Goal: Task Accomplishment & Management: Manage account settings

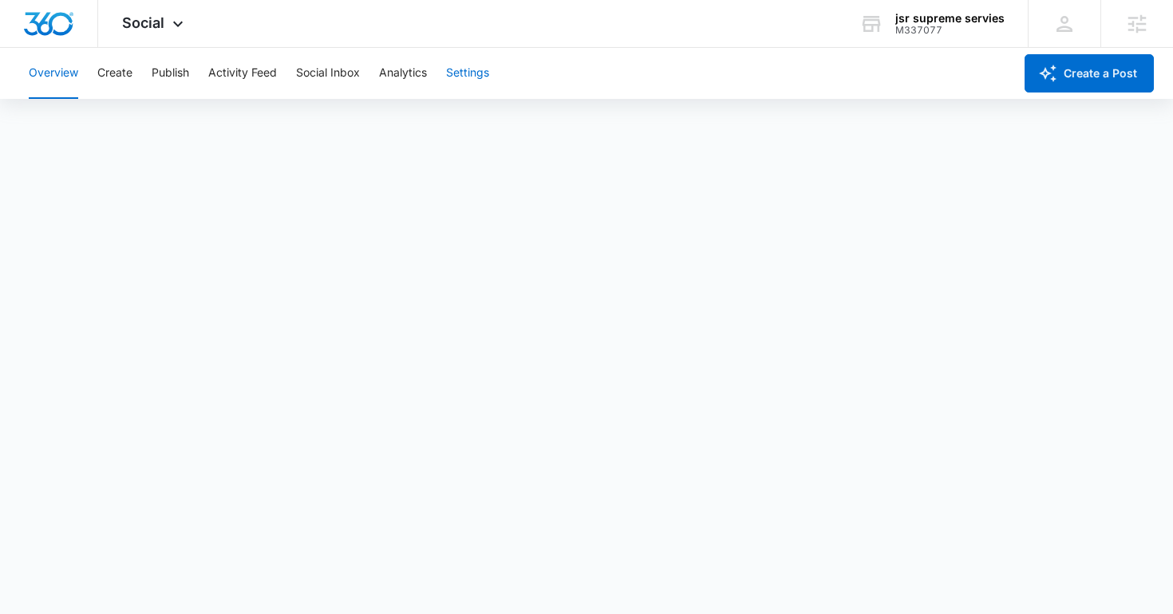
click at [468, 77] on button "Settings" at bounding box center [467, 73] width 43 height 51
click at [138, 36] on div "Social Apps Reputation Websites Forms CRM Email Social Shop Content Ads Intelli…" at bounding box center [154, 23] width 113 height 47
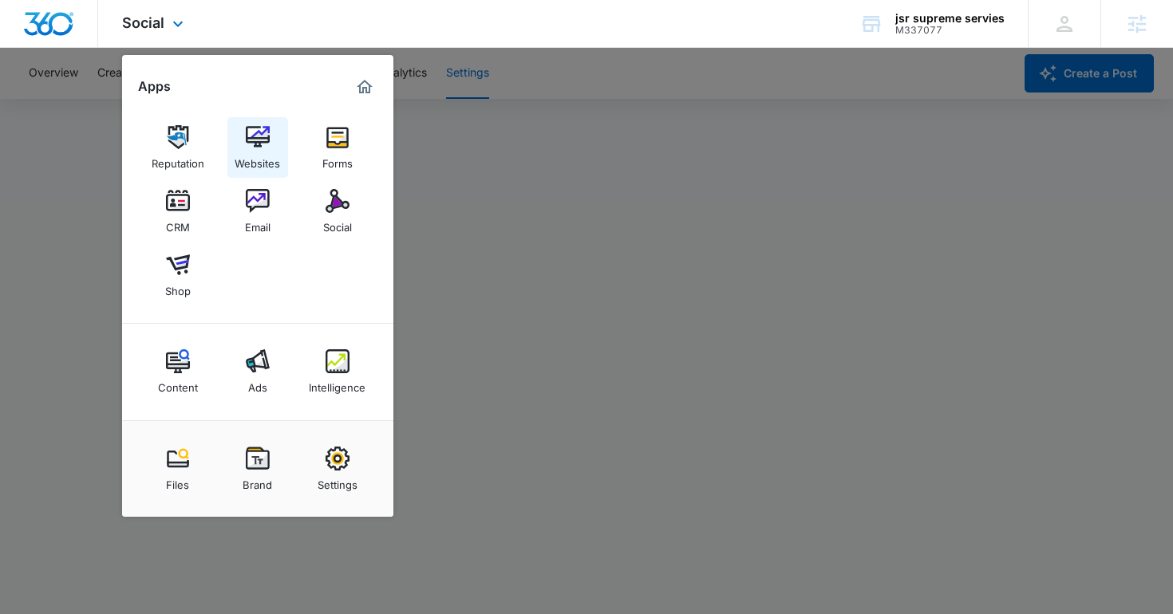
click at [263, 142] on img at bounding box center [258, 137] width 24 height 24
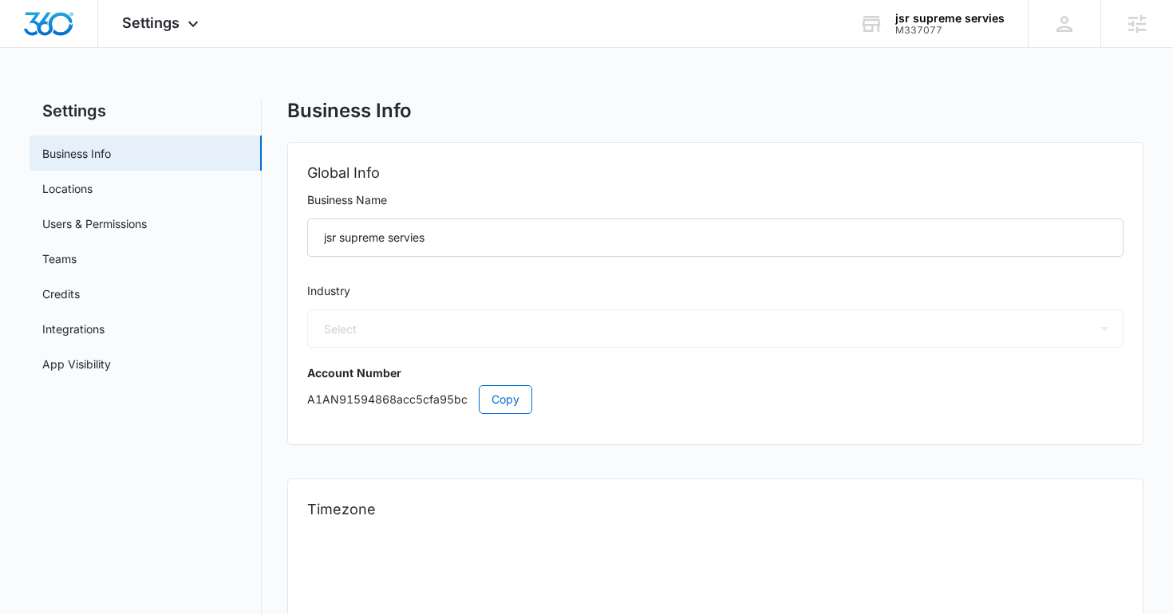
select select "52"
select select "US"
select select "America/New_York"
click at [93, 188] on link "Locations" at bounding box center [67, 188] width 50 height 17
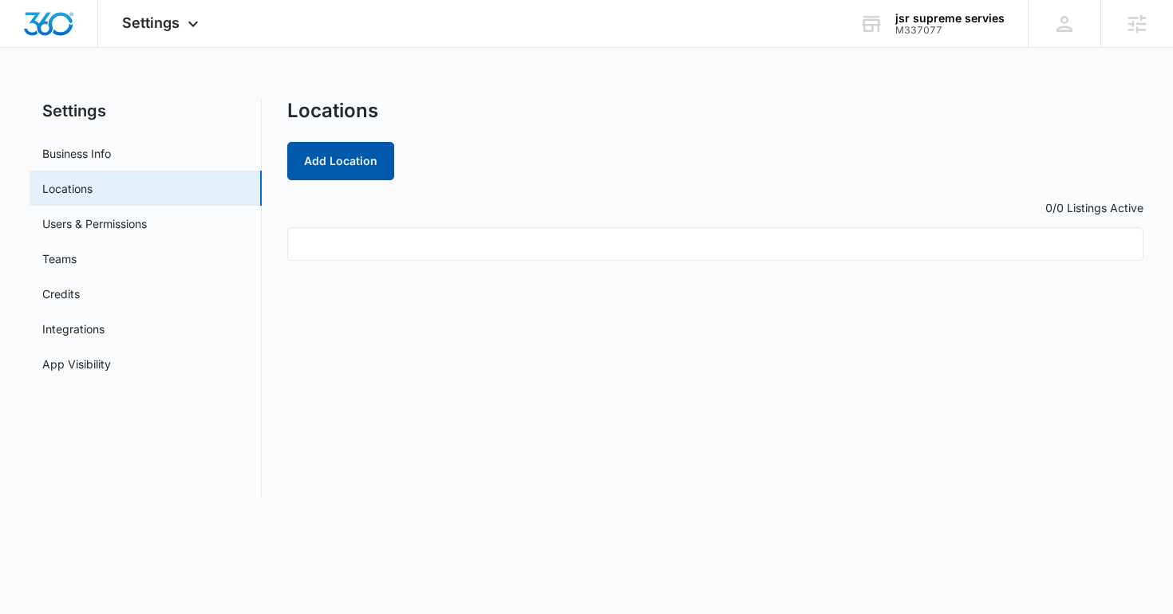
click at [325, 167] on button "Add Location" at bounding box center [340, 161] width 107 height 38
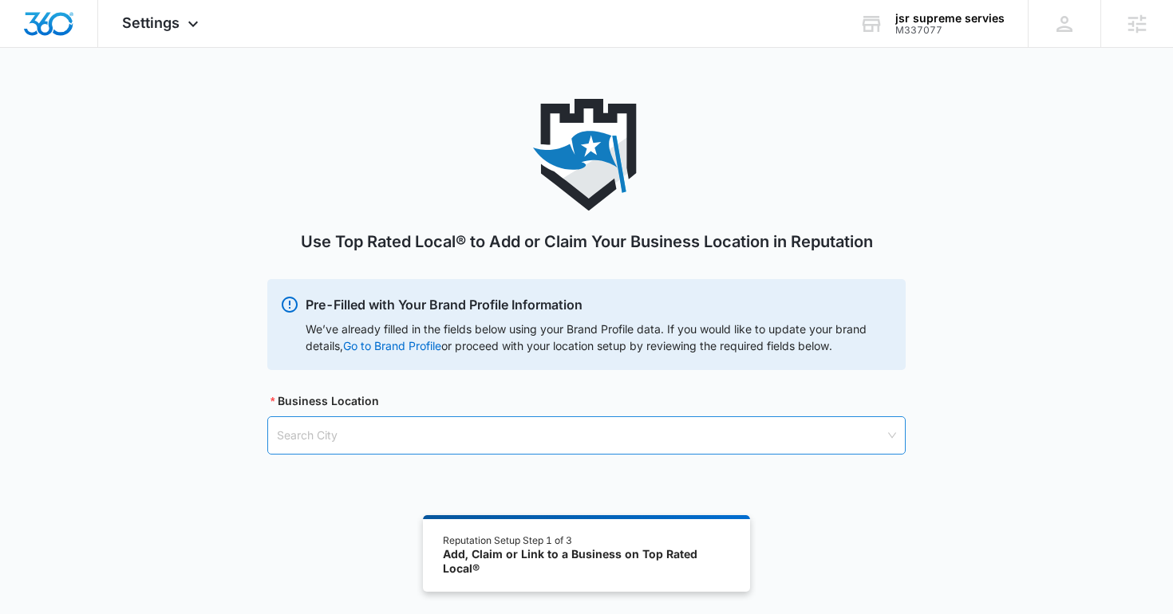
click at [536, 434] on input "search" at bounding box center [581, 435] width 608 height 37
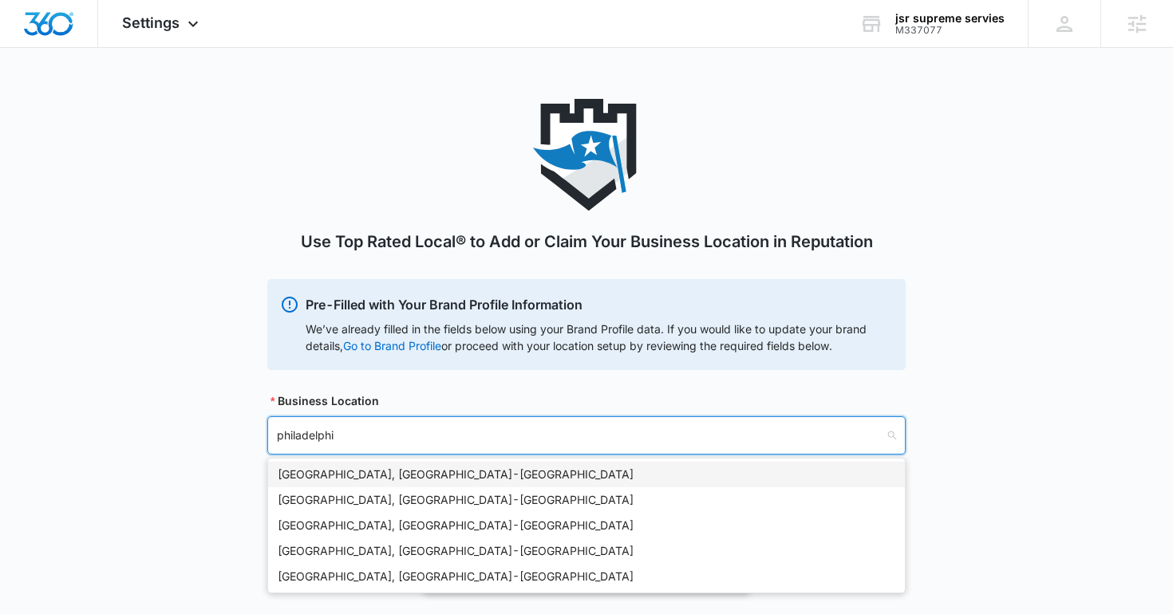
type input "philadelphia"
click at [339, 473] on div "Philadelphia, PA - USA" at bounding box center [587, 475] width 618 height 18
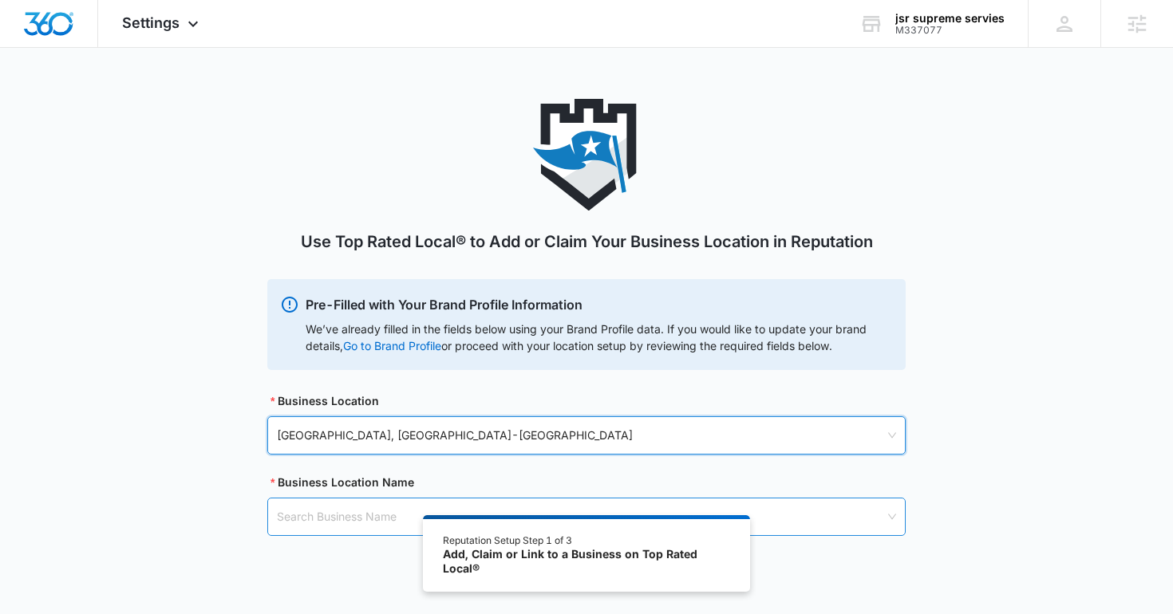
click at [367, 502] on input "search" at bounding box center [581, 517] width 608 height 37
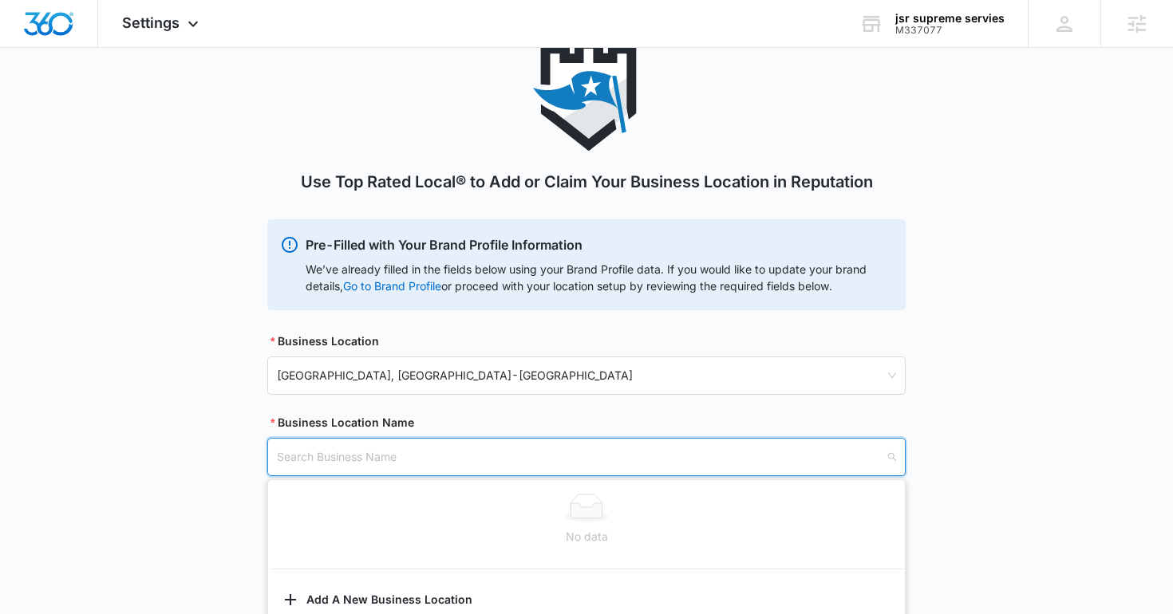
scroll to position [88, 0]
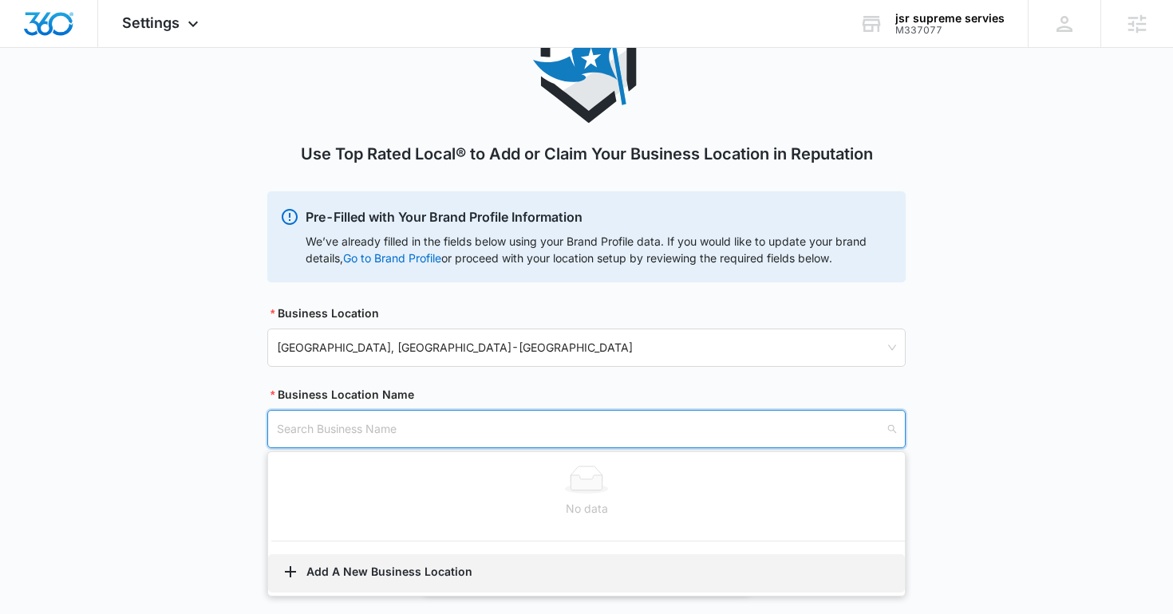
click at [366, 569] on button "Add A New Business Location" at bounding box center [586, 574] width 637 height 38
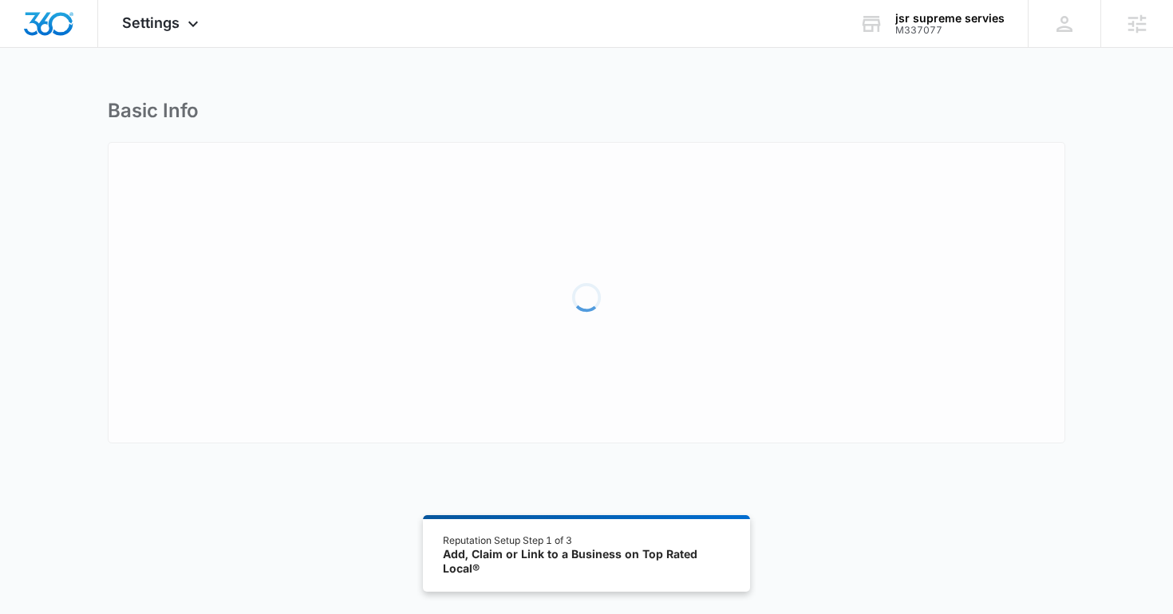
select select "Pennsylvania"
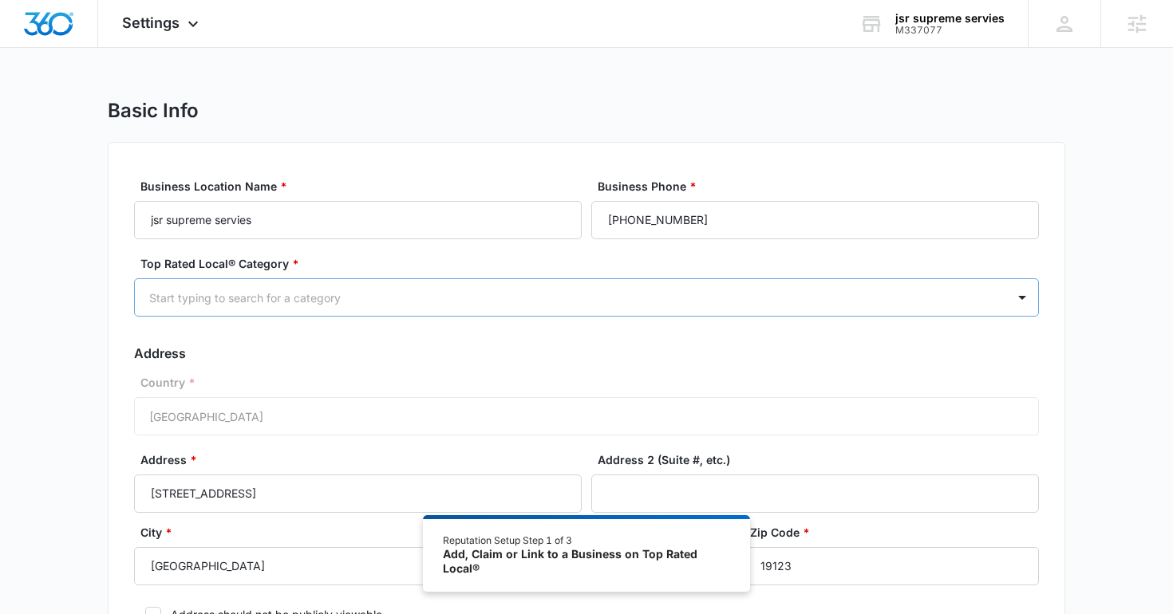
click at [354, 286] on div "Start typing to search for a category" at bounding box center [570, 298] width 871 height 36
type input "j"
click at [247, 291] on div at bounding box center [567, 298] width 836 height 20
click at [243, 297] on div at bounding box center [567, 298] width 836 height 20
type input "s"
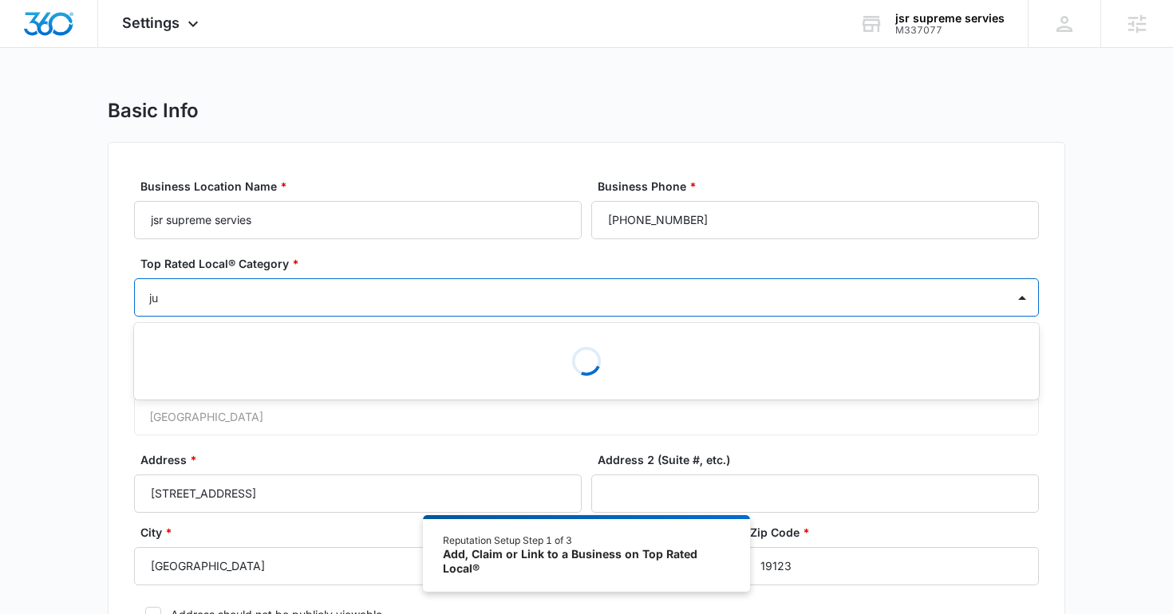
type input "j"
type input "t"
type input "contrac"
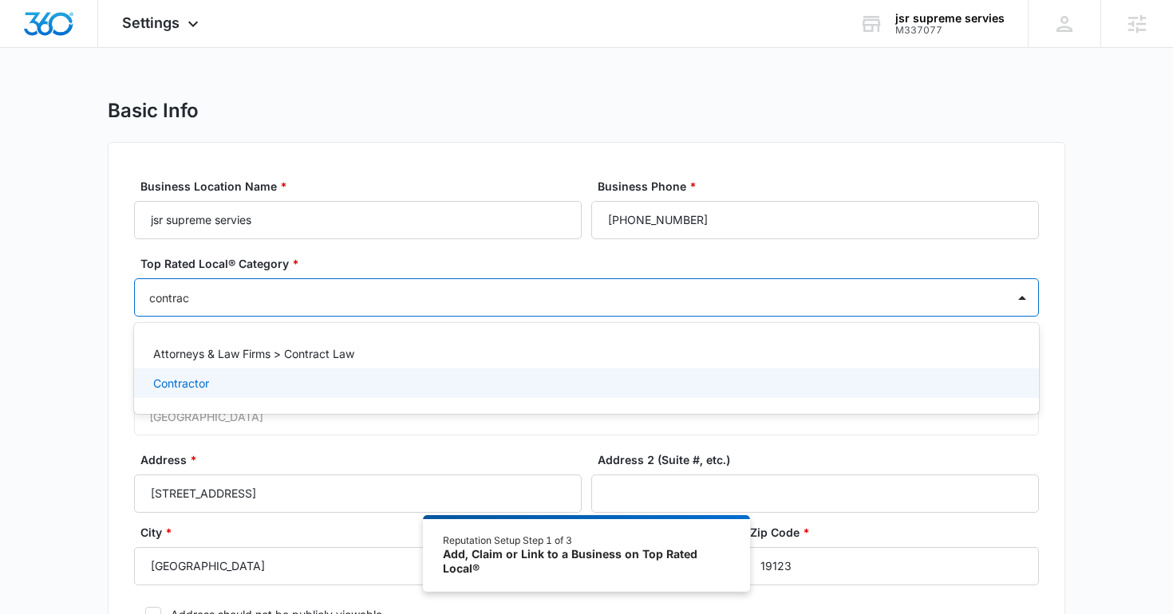
click at [176, 389] on p "Contractor" at bounding box center [181, 383] width 56 height 17
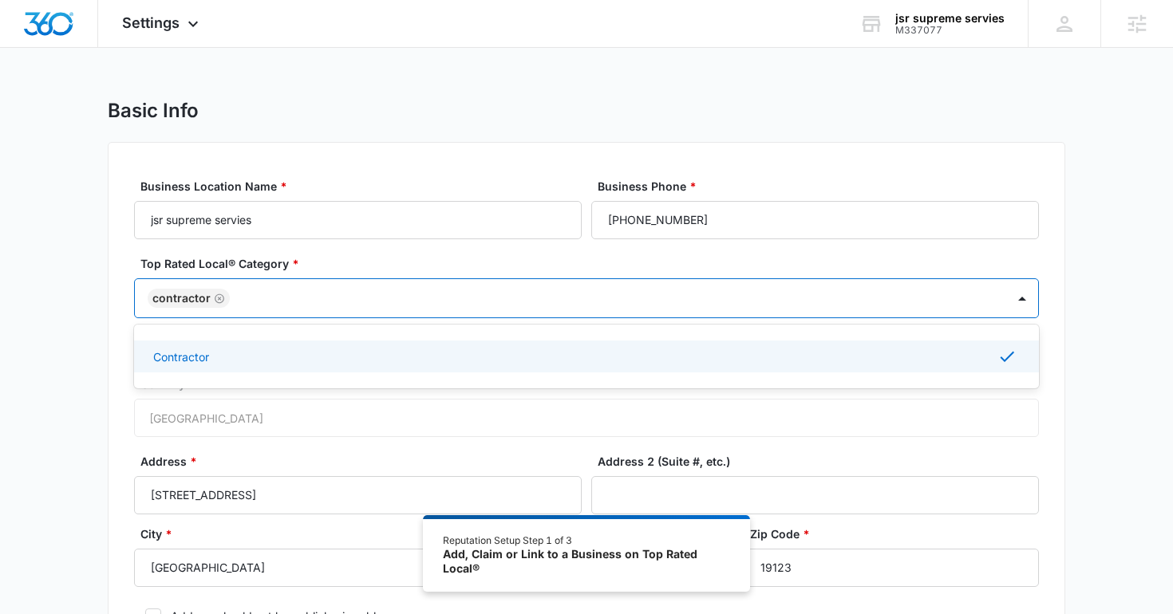
click at [85, 341] on div "Basic Info Business Location Name * jsr supreme servies Business Phone * (609) …" at bounding box center [586, 412] width 1173 height 626
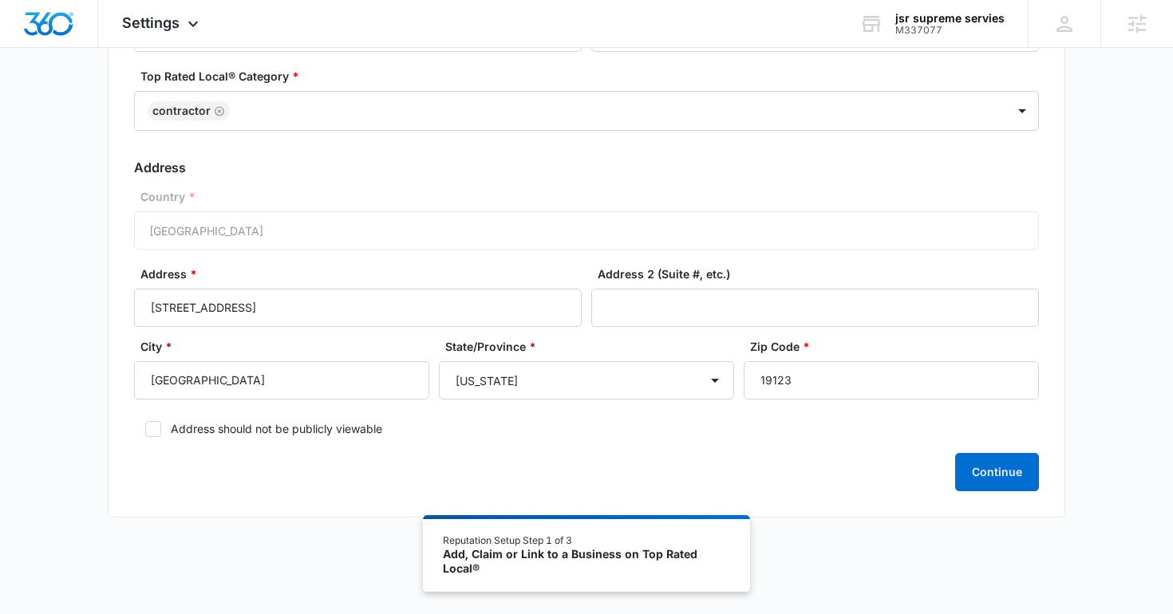
scroll to position [191, 0]
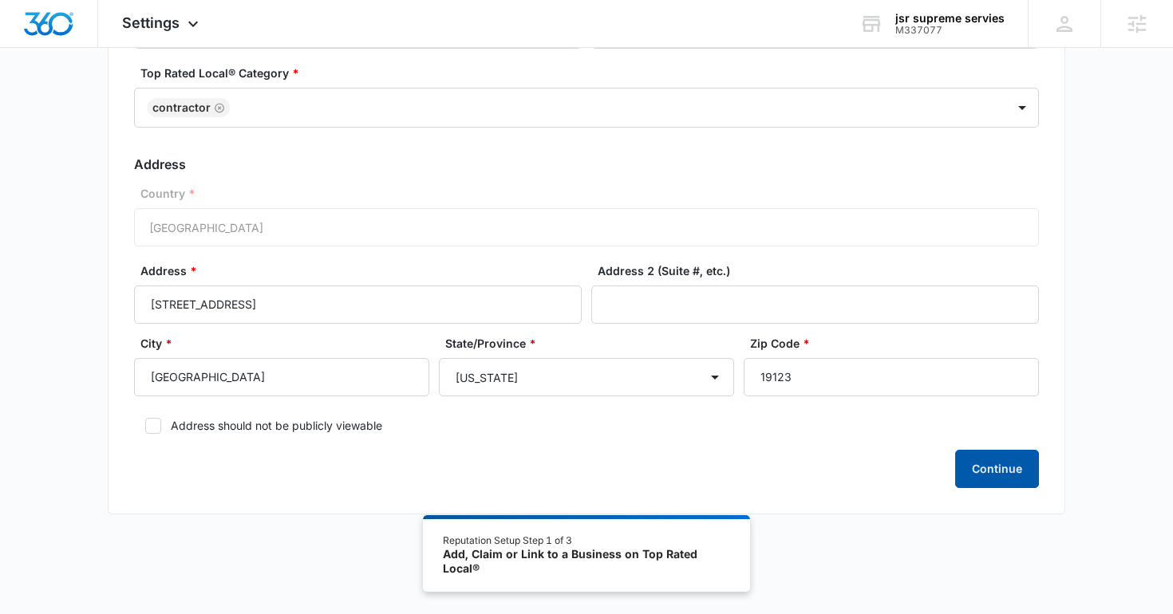
click at [998, 472] on button "Continue" at bounding box center [997, 469] width 84 height 38
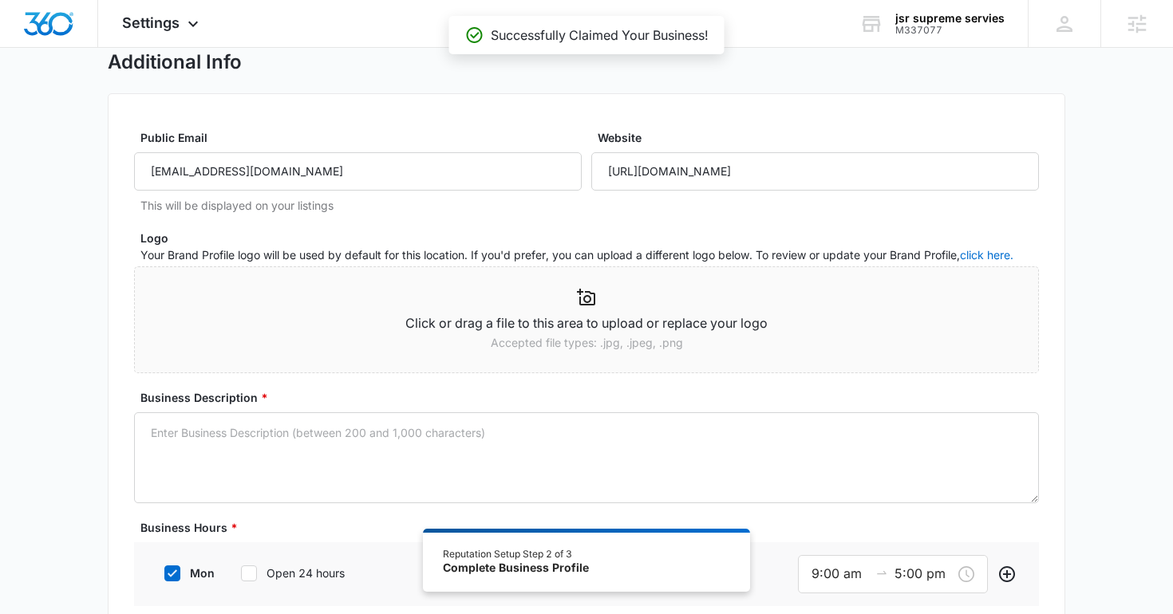
scroll to position [120, 0]
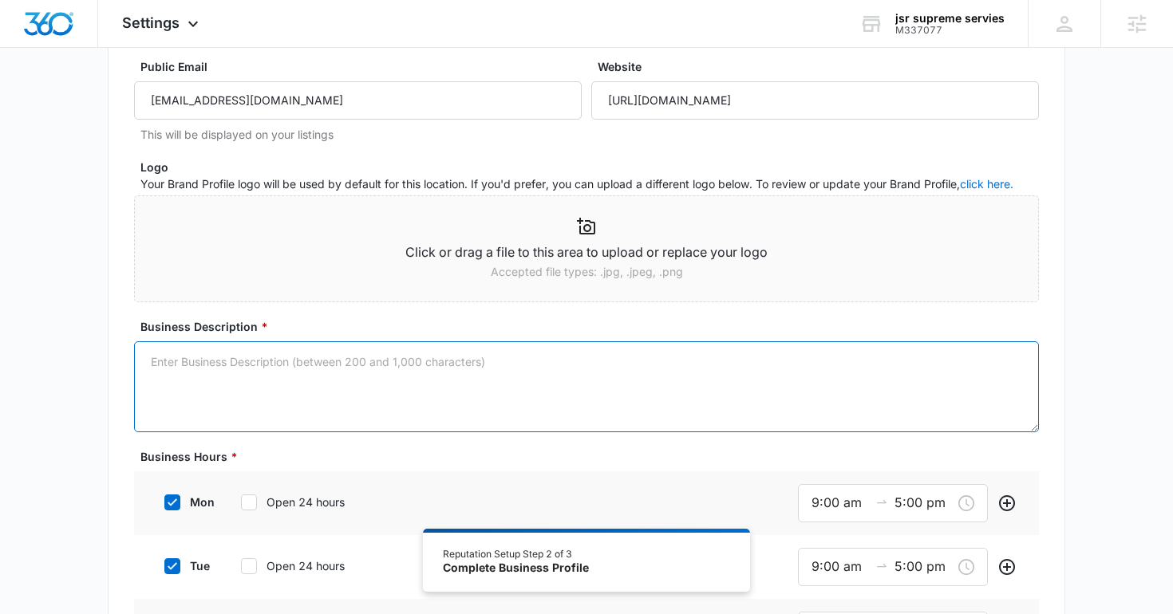
click at [330, 401] on textarea "Business Description *" at bounding box center [586, 387] width 905 height 91
paste textarea "At JSR Supreme Services, we understand that getting rid of unwanted junk can be…"
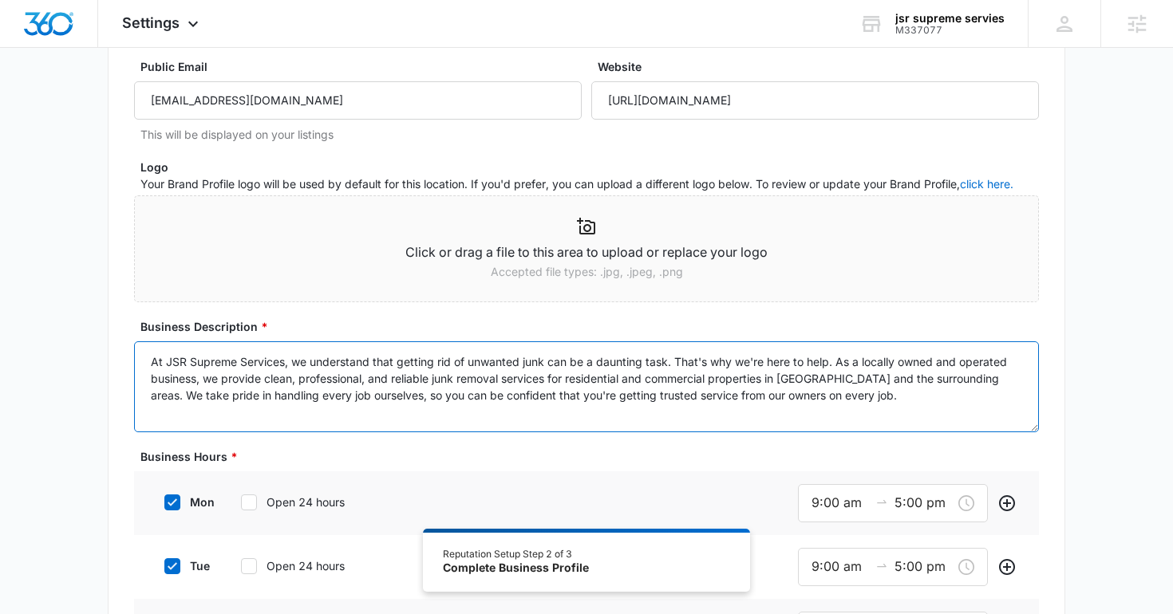
scroll to position [4, 0]
type textarea "At JSR Supreme Services, we understand that getting rid of unwanted junk can be…"
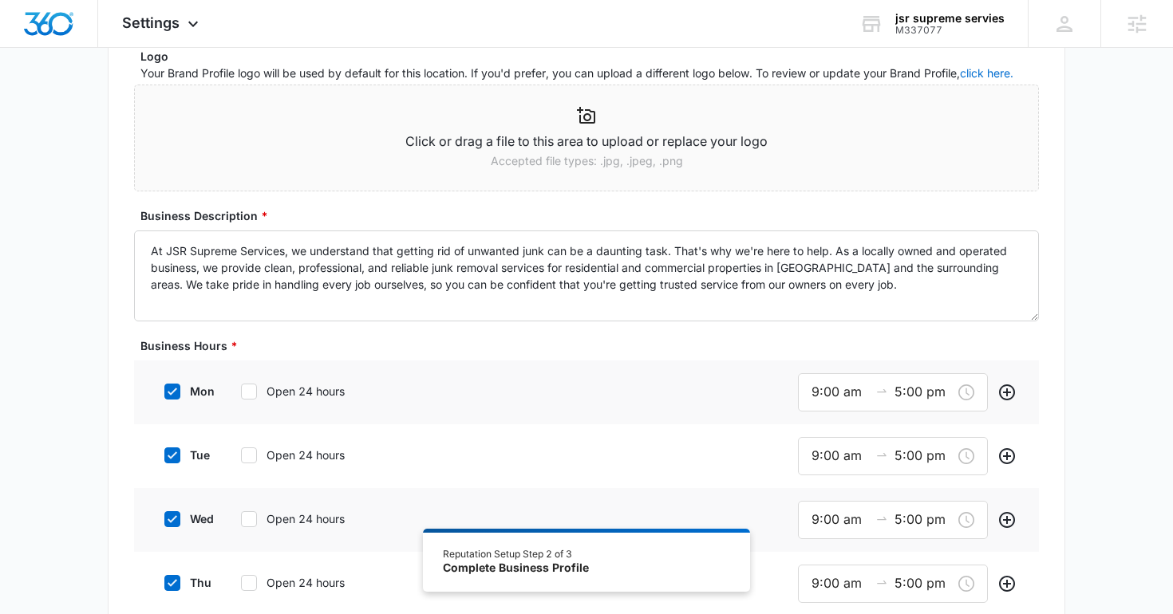
scroll to position [267, 0]
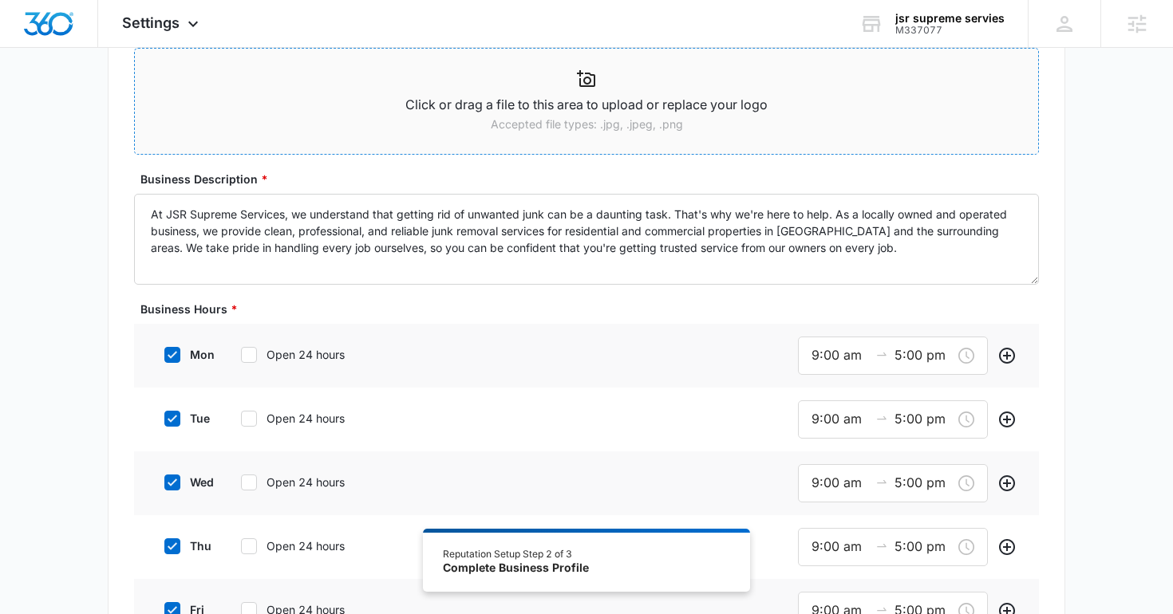
click at [401, 121] on p "Accepted file types: .jpg, .jpeg, .png" at bounding box center [586, 125] width 903 height 18
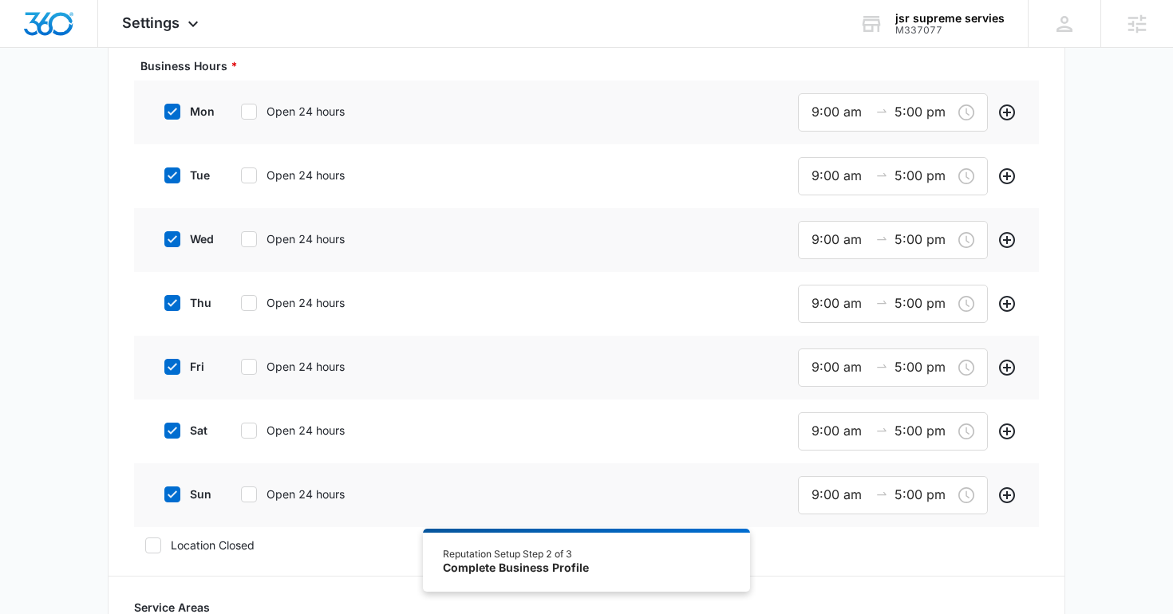
scroll to position [574, 0]
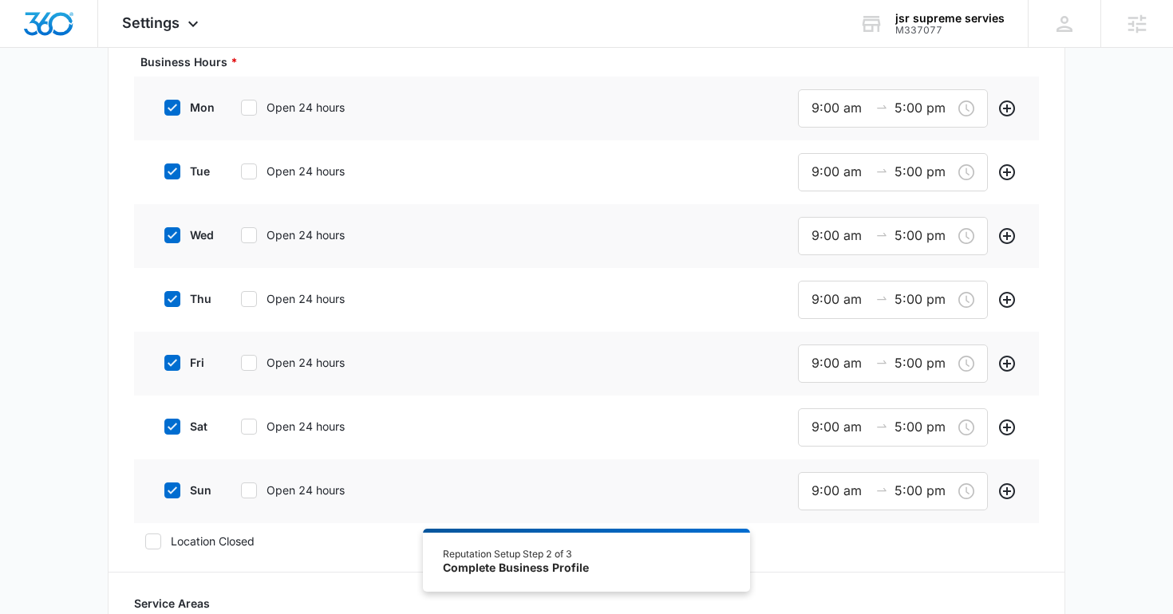
click at [172, 496] on icon at bounding box center [172, 491] width 14 height 14
click at [164, 496] on input "sun" at bounding box center [158, 490] width 11 height 11
click at [175, 493] on icon at bounding box center [172, 491] width 14 height 14
click at [164, 493] on input "sun" at bounding box center [158, 490] width 11 height 11
checkbox input "true"
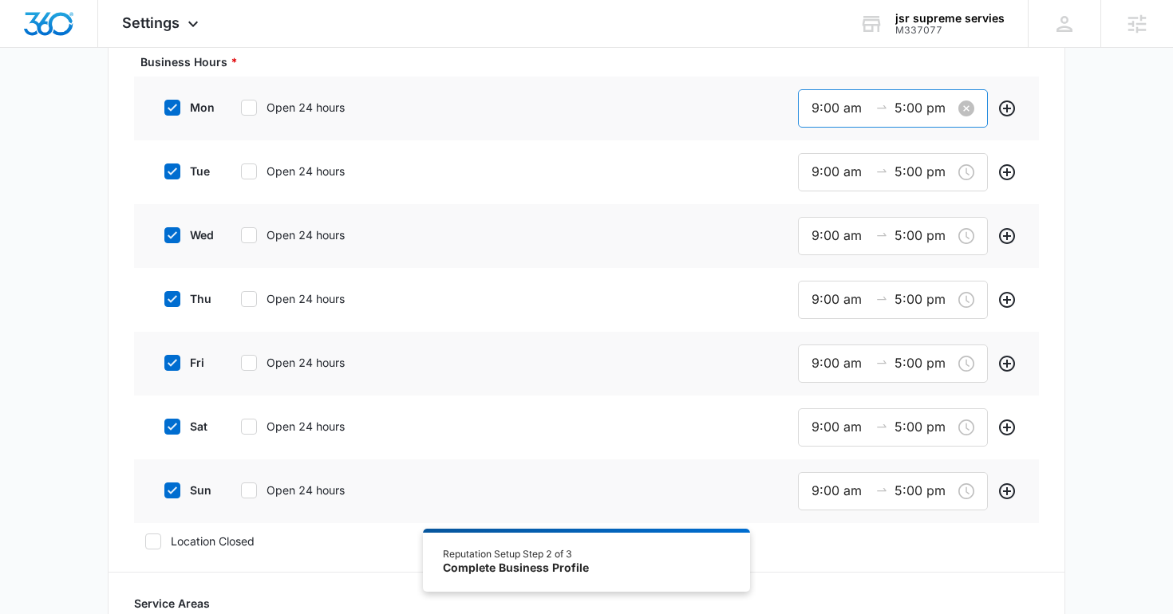
click at [903, 105] on input "5:00 pm" at bounding box center [923, 108] width 57 height 20
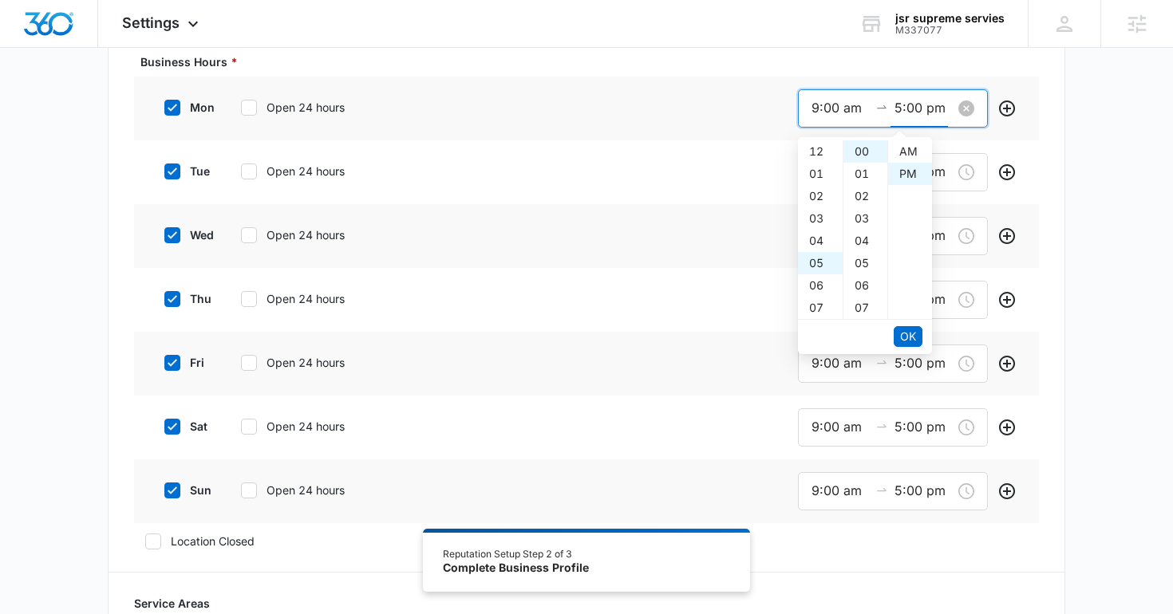
scroll to position [22, 0]
click at [824, 240] on div "09" at bounding box center [820, 241] width 45 height 22
type input "9:00 pm"
click at [907, 332] on span "OK" at bounding box center [908, 337] width 16 height 18
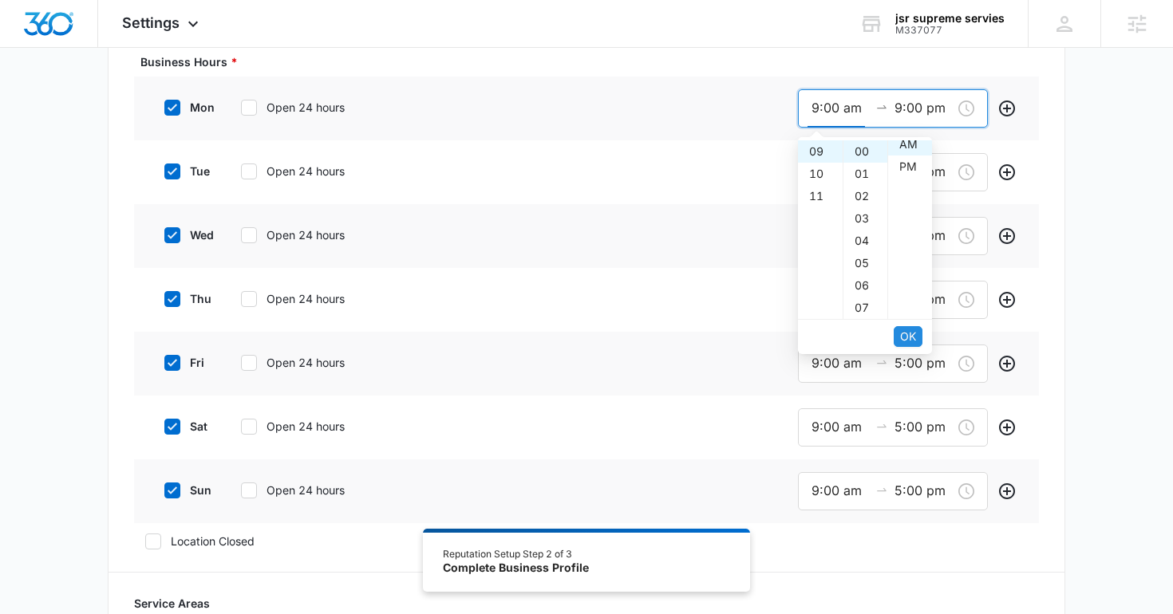
scroll to position [0, 0]
click at [907, 333] on span "OK" at bounding box center [908, 337] width 16 height 18
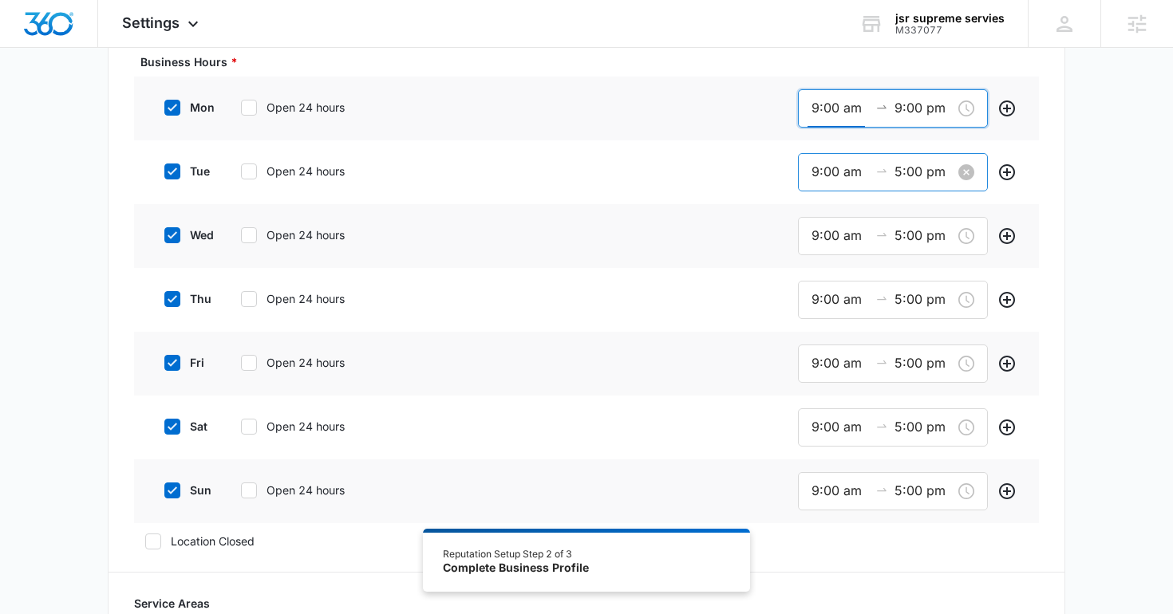
click at [903, 172] on input "5:00 pm" at bounding box center [923, 172] width 57 height 20
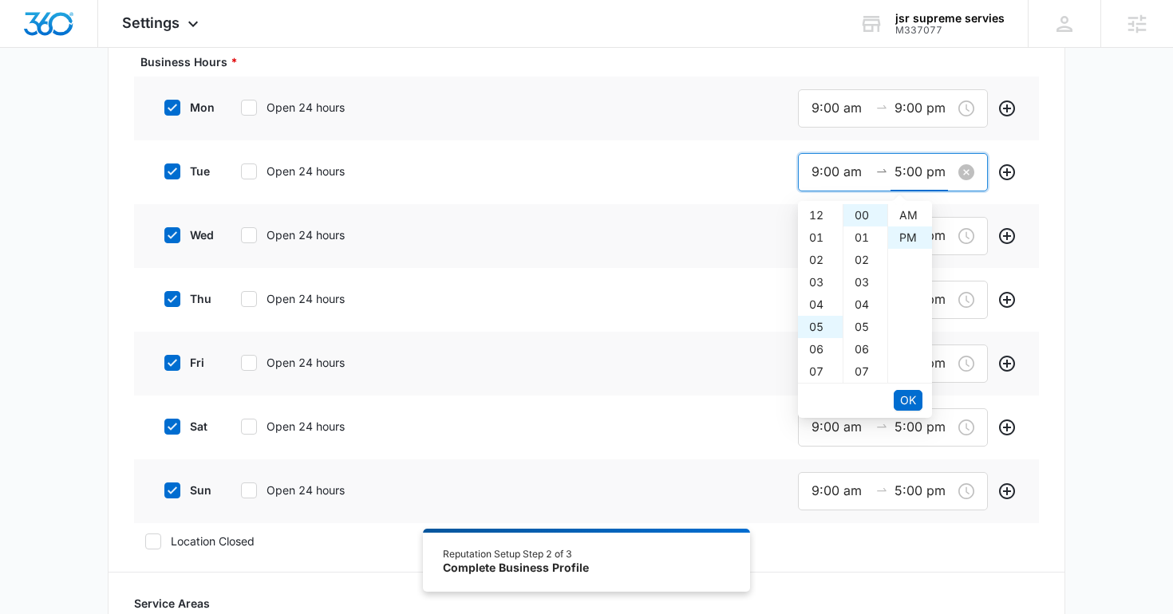
scroll to position [22, 0]
click at [824, 298] on div "09" at bounding box center [820, 305] width 45 height 22
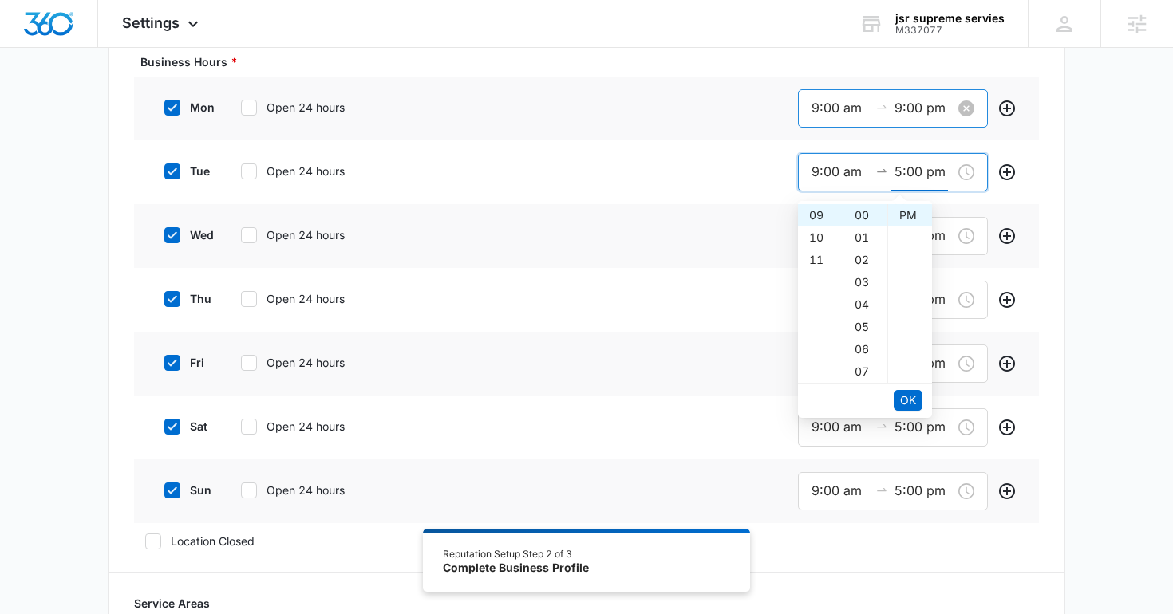
click at [903, 110] on input "9:00 pm" at bounding box center [923, 108] width 57 height 20
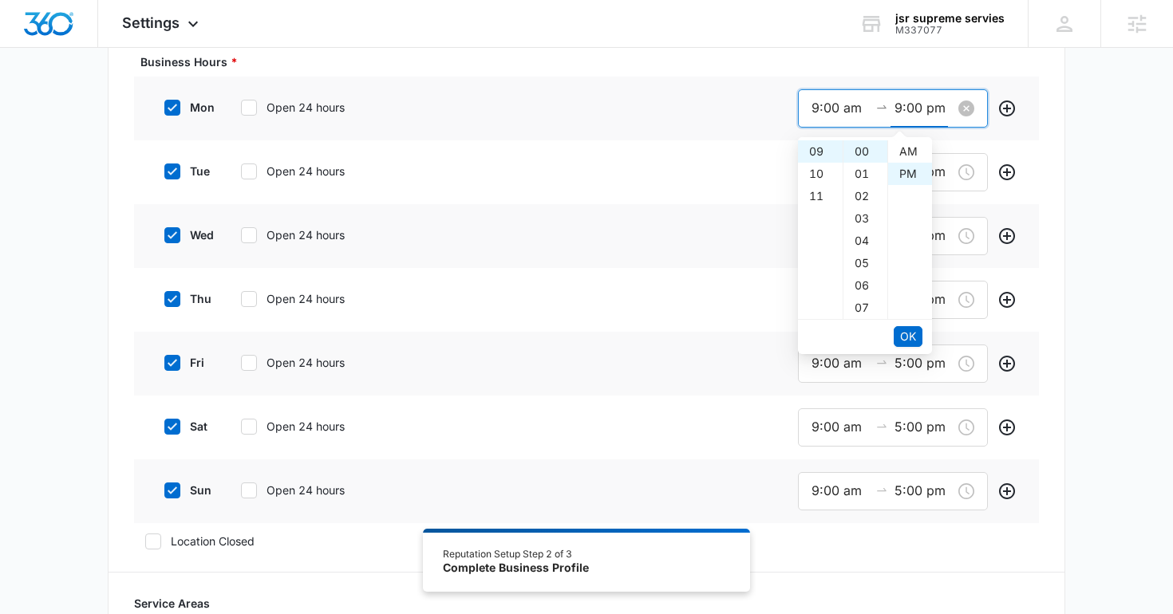
scroll to position [22, 0]
click at [903, 332] on span "OK" at bounding box center [908, 337] width 16 height 18
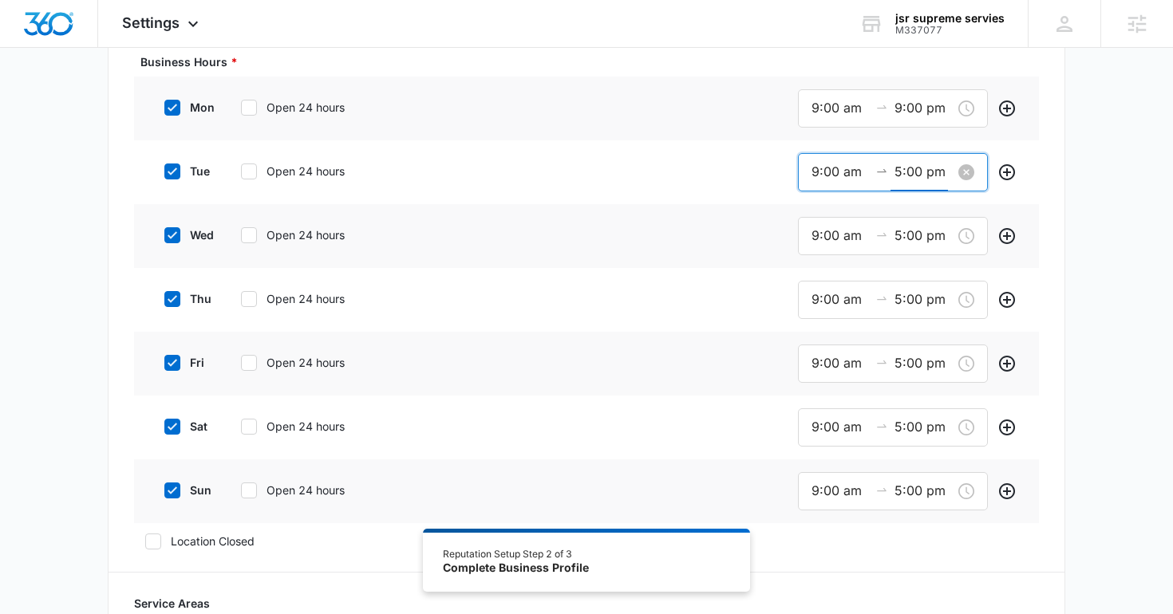
click at [896, 164] on input "5:00 pm" at bounding box center [923, 172] width 57 height 20
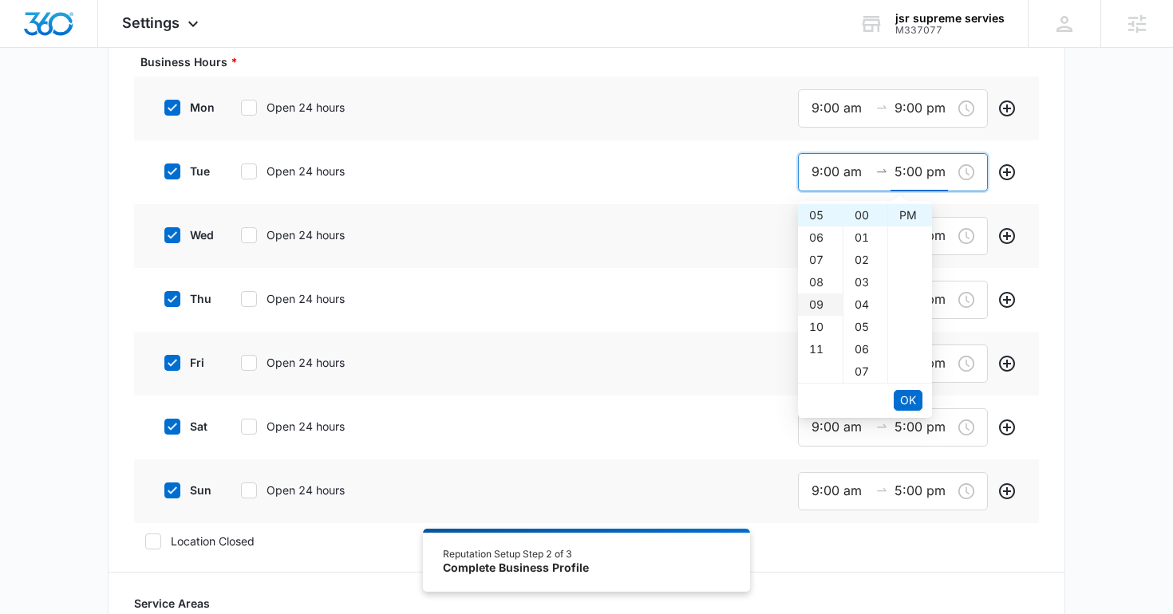
click at [822, 310] on div "09" at bounding box center [820, 305] width 45 height 22
type input "9:00 pm"
click at [904, 393] on span "OK" at bounding box center [908, 401] width 16 height 18
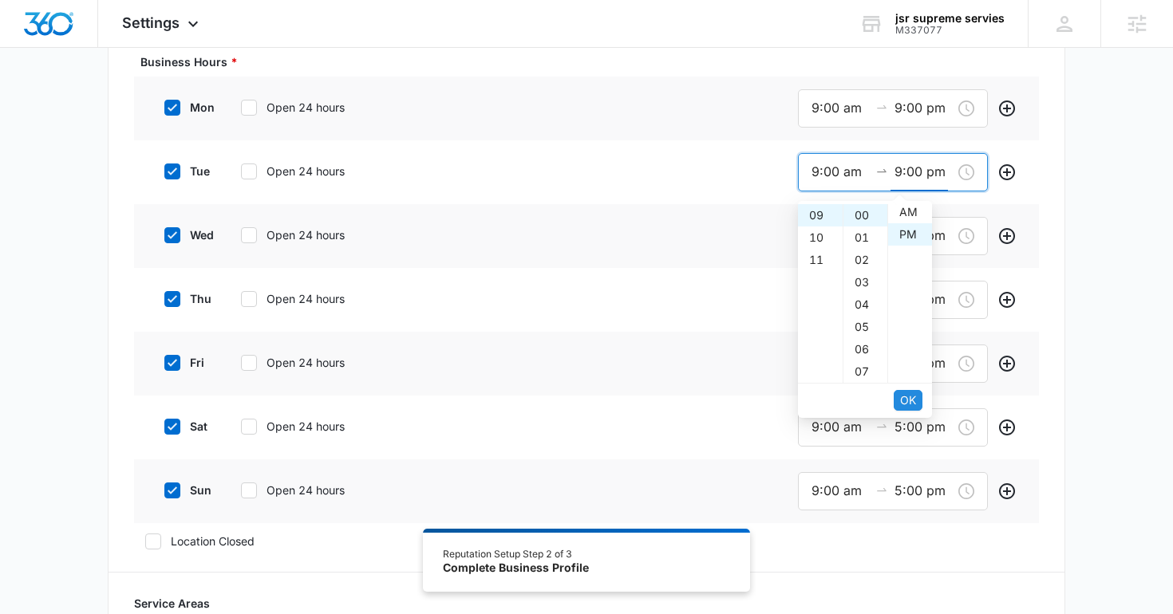
click at [904, 393] on span "OK" at bounding box center [908, 401] width 16 height 18
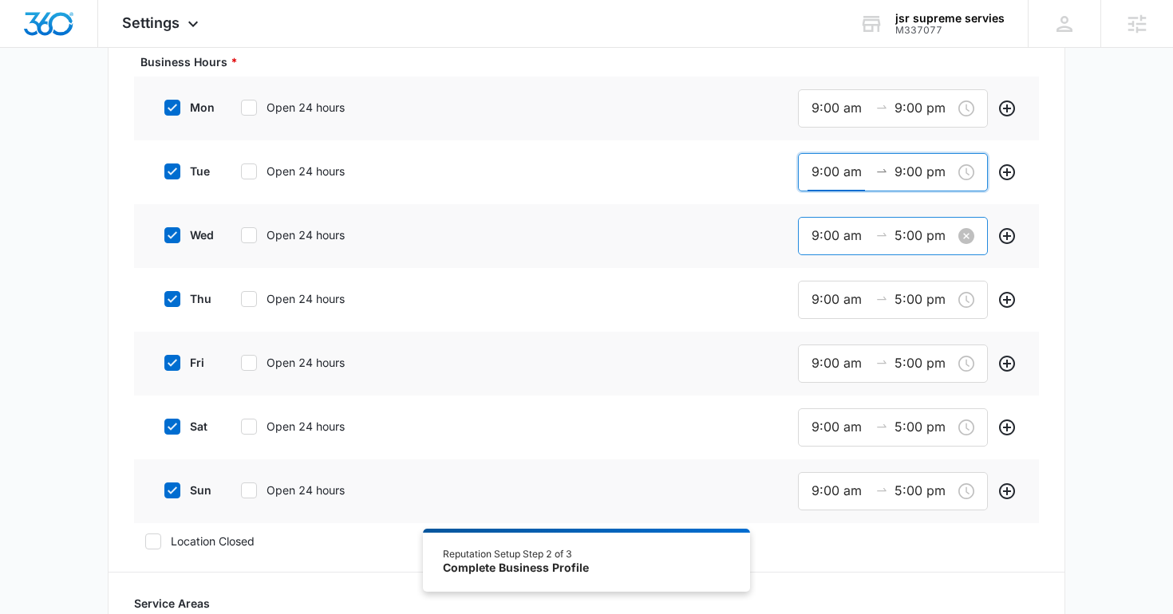
click at [907, 238] on input "5:00 pm" at bounding box center [923, 236] width 57 height 20
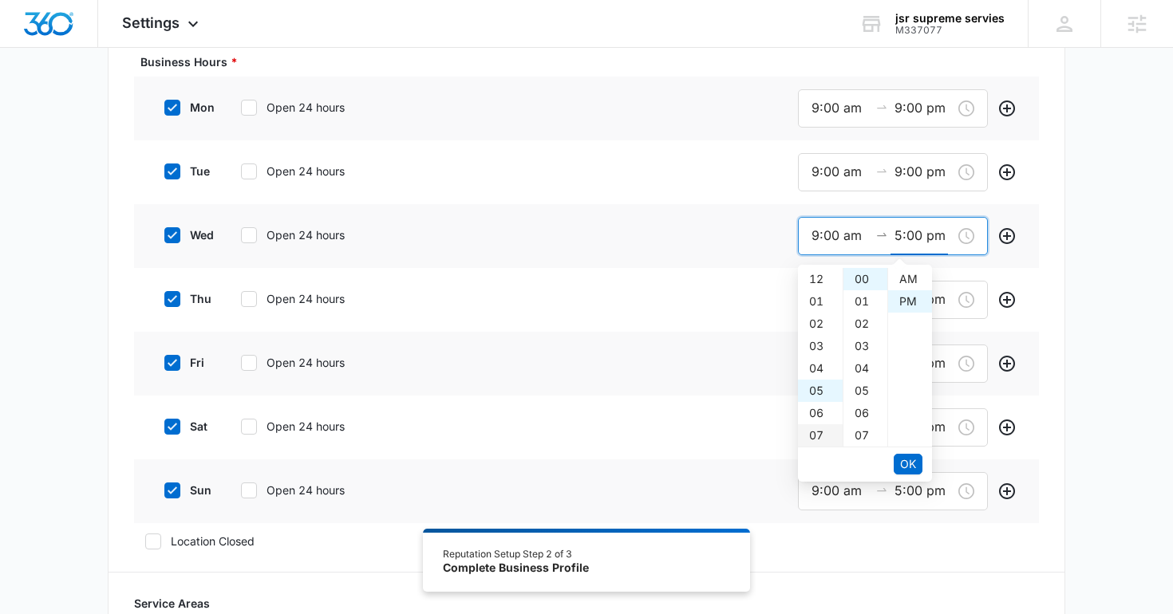
scroll to position [22, 0]
click at [820, 362] on div "09" at bounding box center [820, 369] width 45 height 22
type input "9:00 pm"
click at [900, 456] on span "OK" at bounding box center [908, 465] width 16 height 18
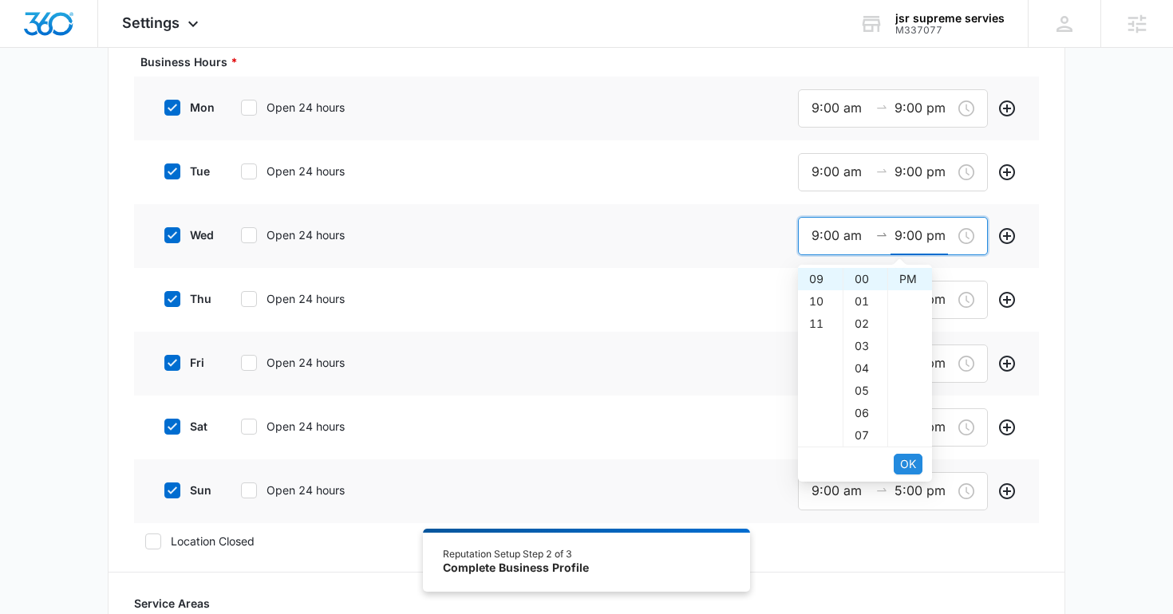
scroll to position [7, 0]
click at [900, 456] on span "OK" at bounding box center [908, 465] width 16 height 18
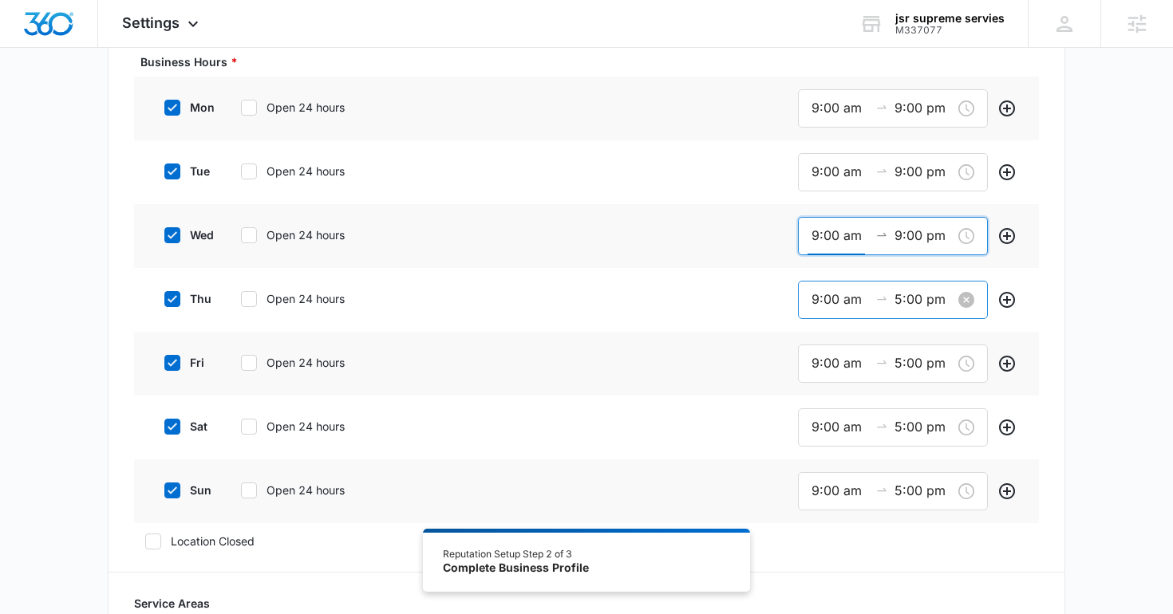
click at [901, 303] on input "5:00 pm" at bounding box center [923, 300] width 57 height 20
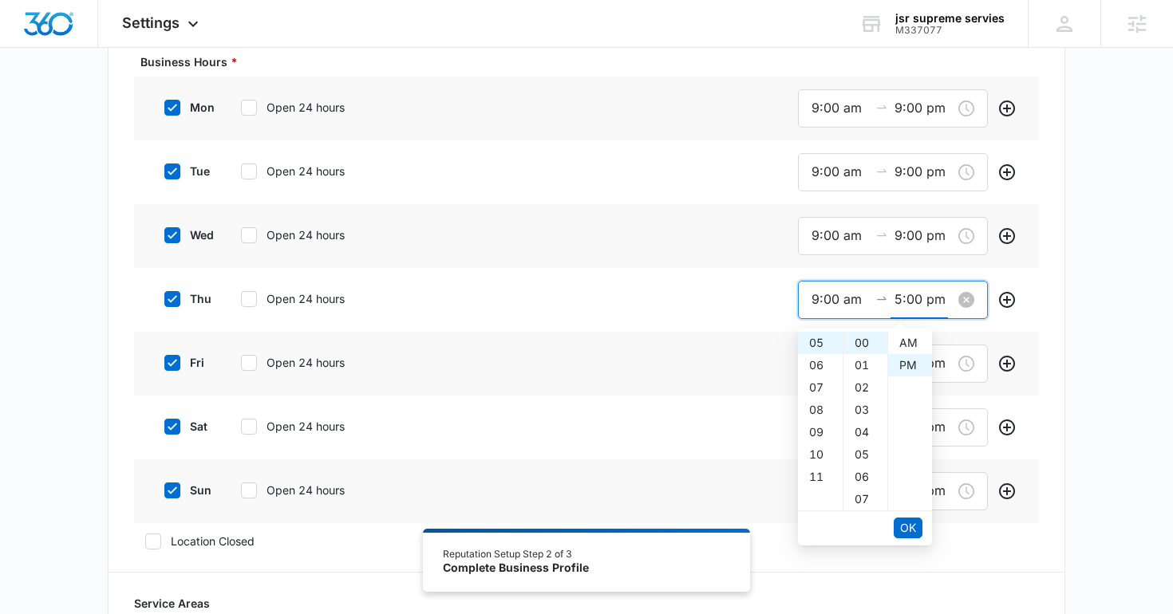
scroll to position [22, 0]
click at [817, 425] on div "09" at bounding box center [820, 432] width 45 height 22
type input "9:00 pm"
click at [903, 528] on span "OK" at bounding box center [908, 529] width 16 height 18
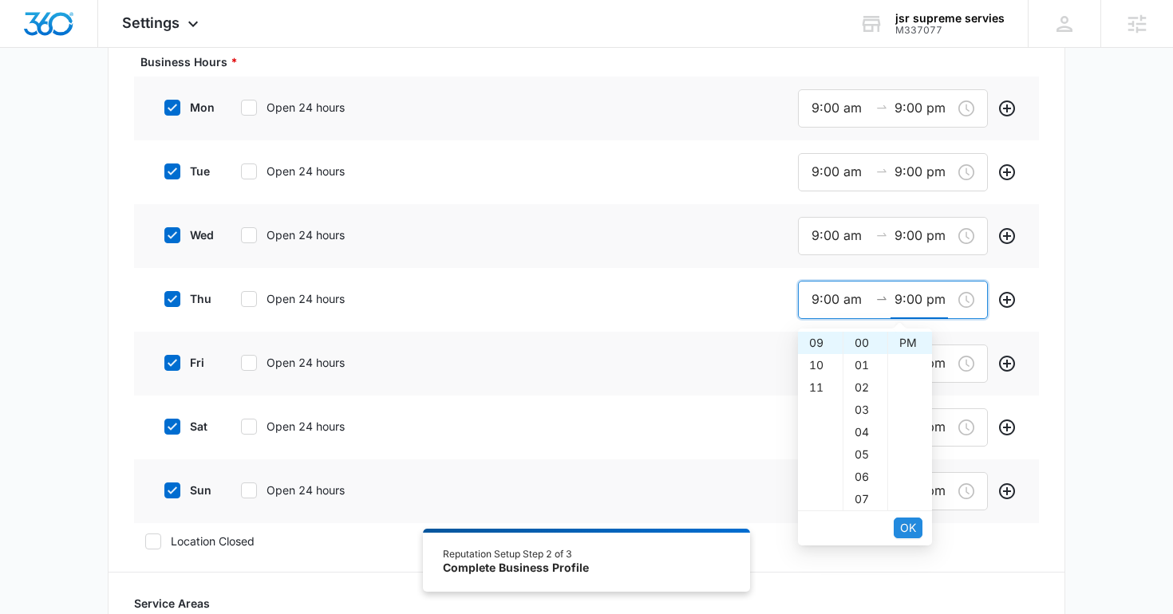
scroll to position [7, 0]
click at [903, 528] on span "OK" at bounding box center [908, 529] width 16 height 18
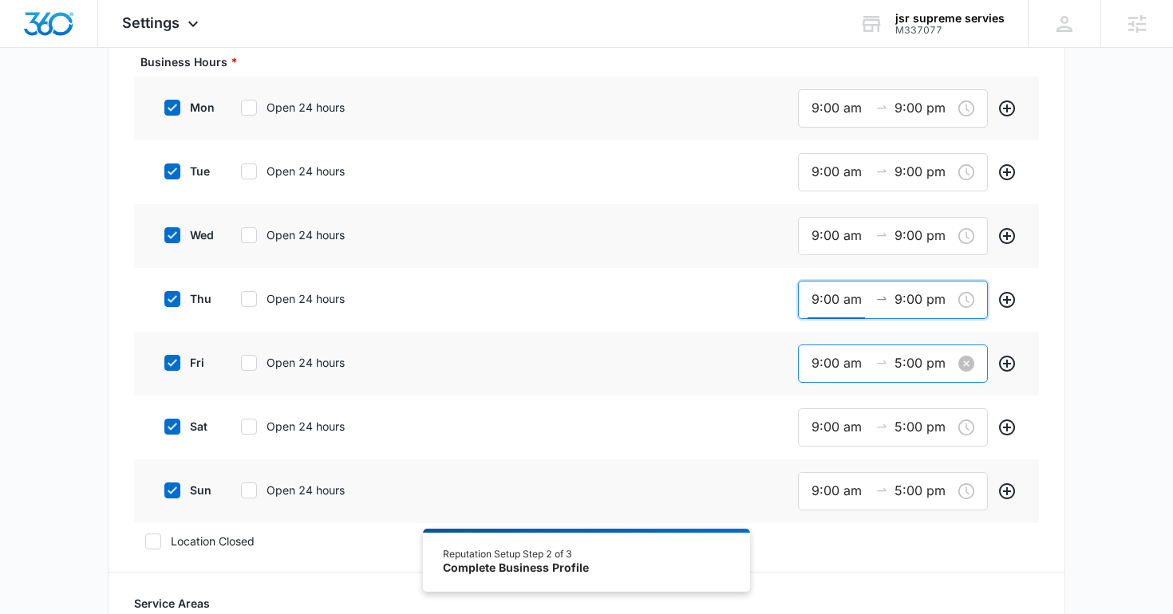
click at [907, 365] on input "5:00 pm" at bounding box center [923, 364] width 57 height 20
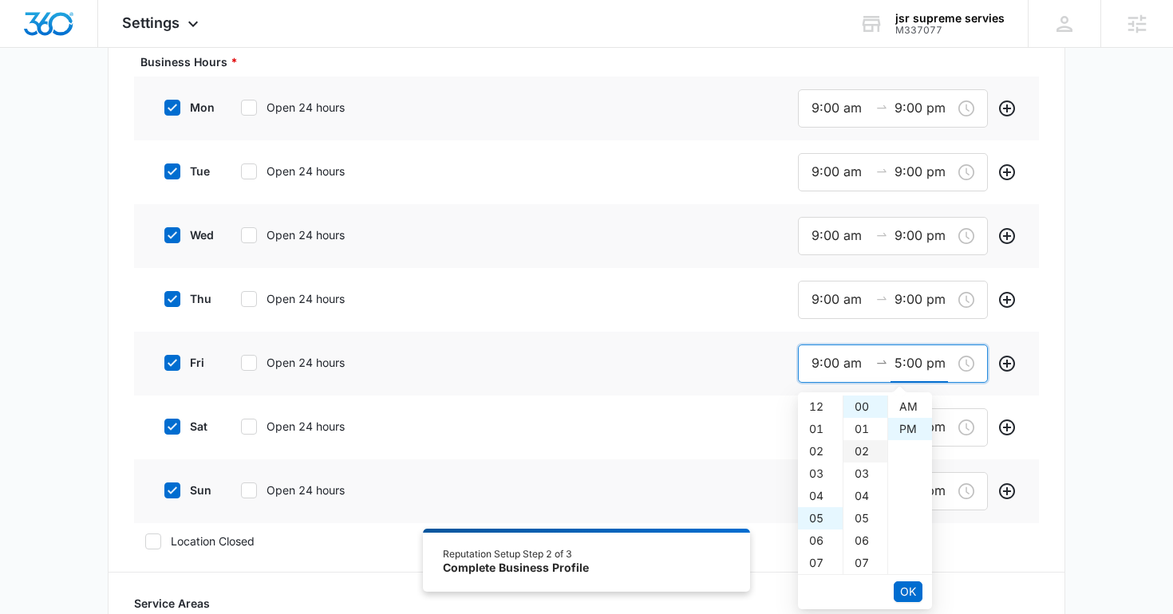
scroll to position [22, 0]
click at [828, 496] on div "09" at bounding box center [820, 496] width 45 height 22
type input "9:00 pm"
click at [914, 586] on span "OK" at bounding box center [908, 592] width 16 height 18
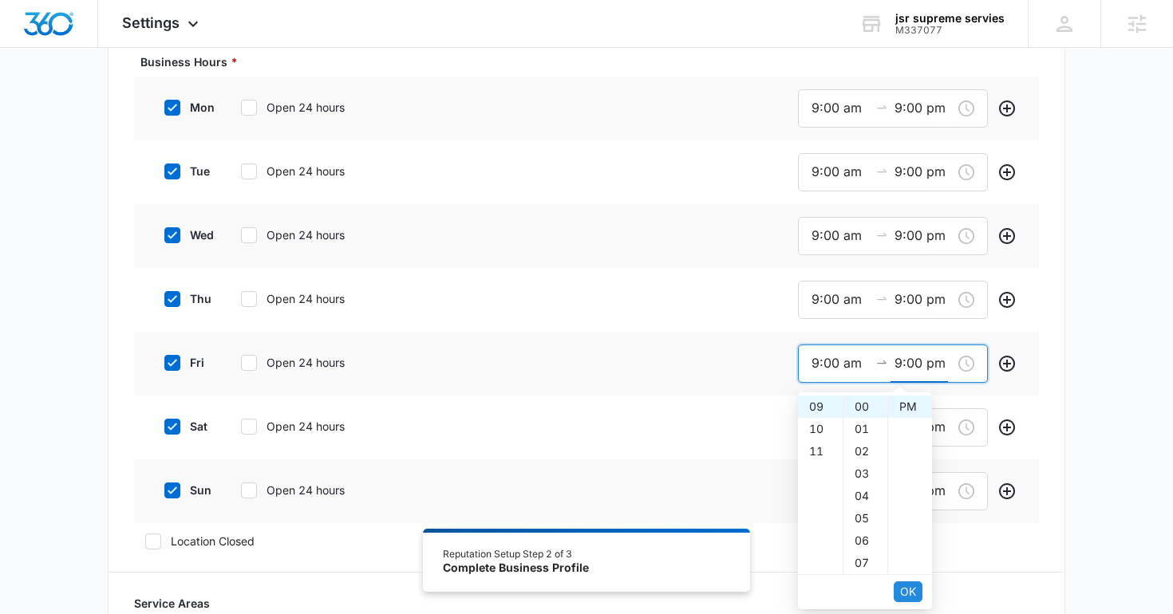
scroll to position [7, 0]
click at [914, 586] on span "OK" at bounding box center [908, 592] width 16 height 18
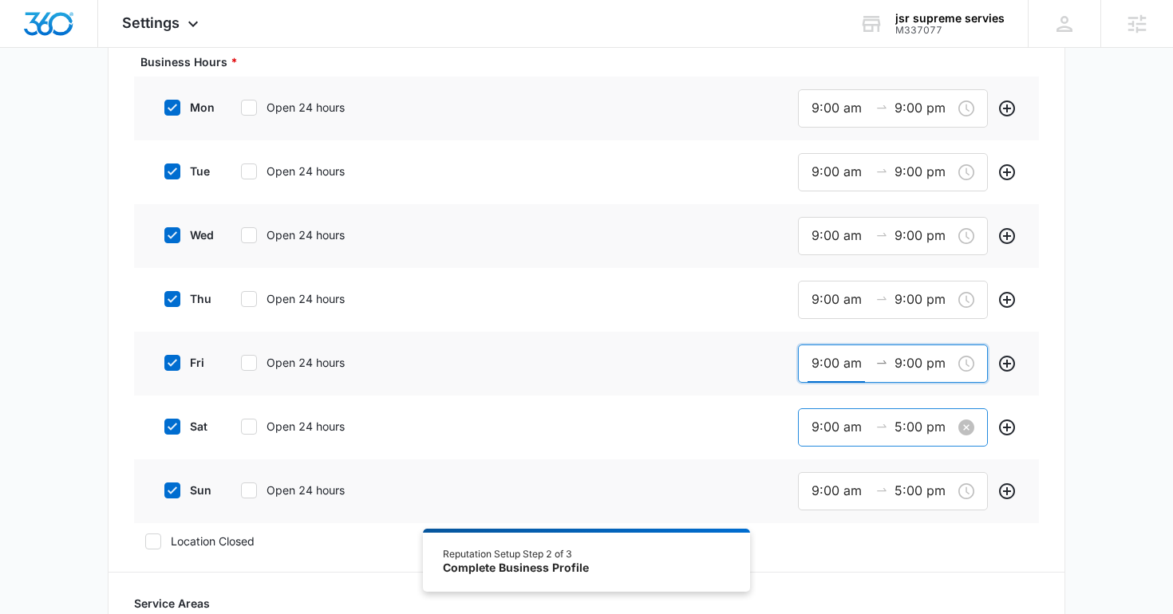
click at [908, 427] on input "5:00 pm" at bounding box center [923, 427] width 57 height 20
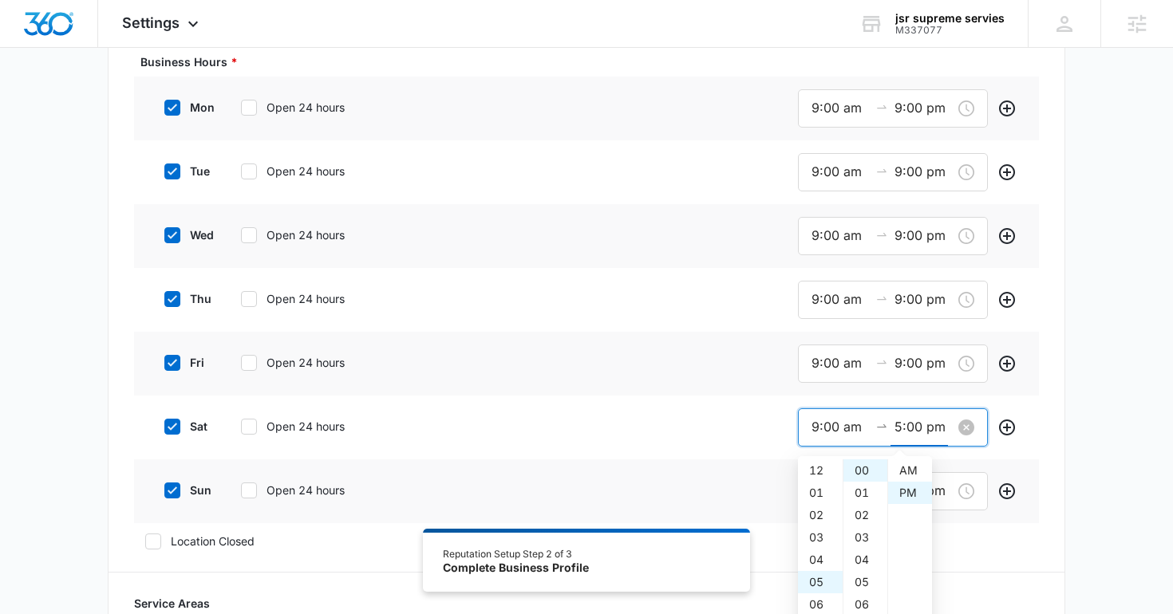
scroll to position [22, 0]
click at [828, 555] on div "09" at bounding box center [820, 560] width 45 height 22
type input "9:00 pm"
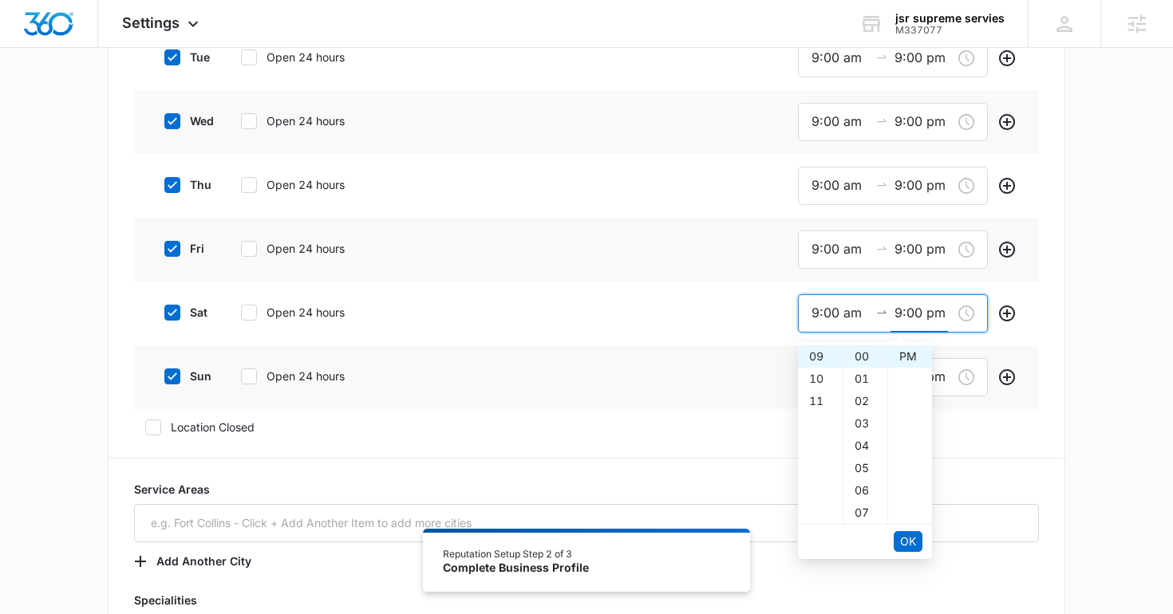
scroll to position [0, 0]
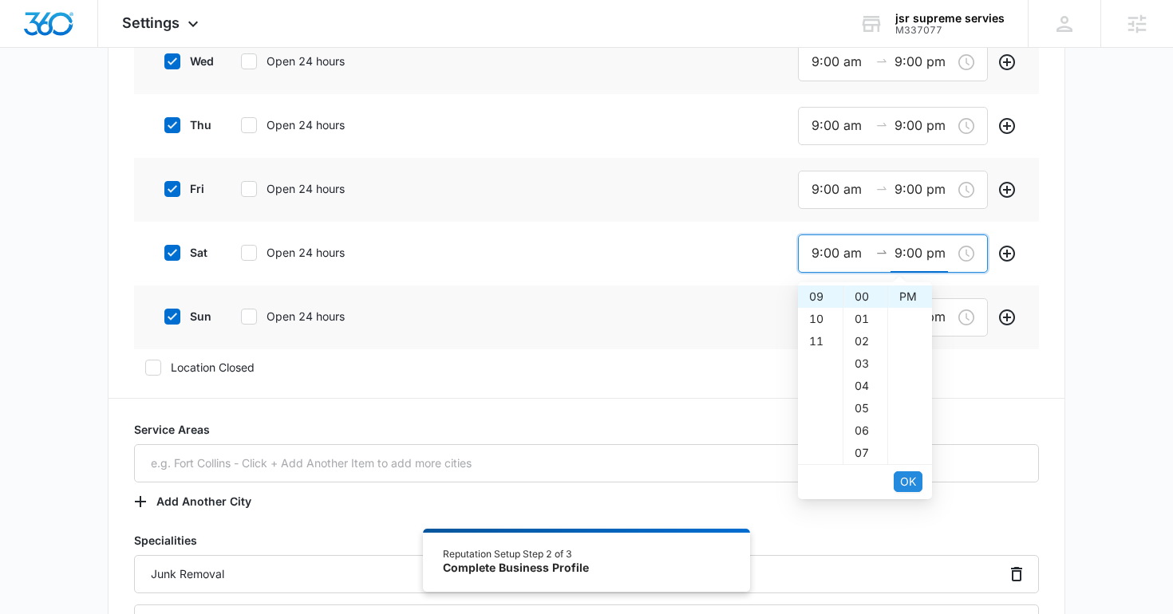
click at [903, 483] on span "OK" at bounding box center [908, 482] width 16 height 18
click at [903, 476] on span "OK" at bounding box center [908, 482] width 16 height 18
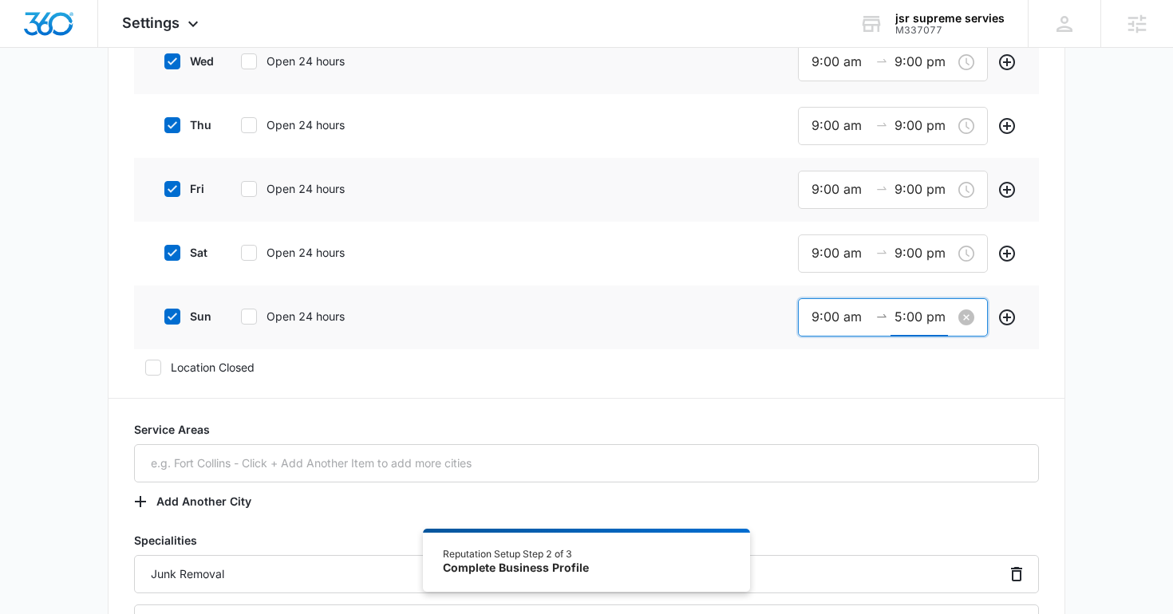
click at [902, 314] on input "5:00 pm" at bounding box center [923, 317] width 57 height 20
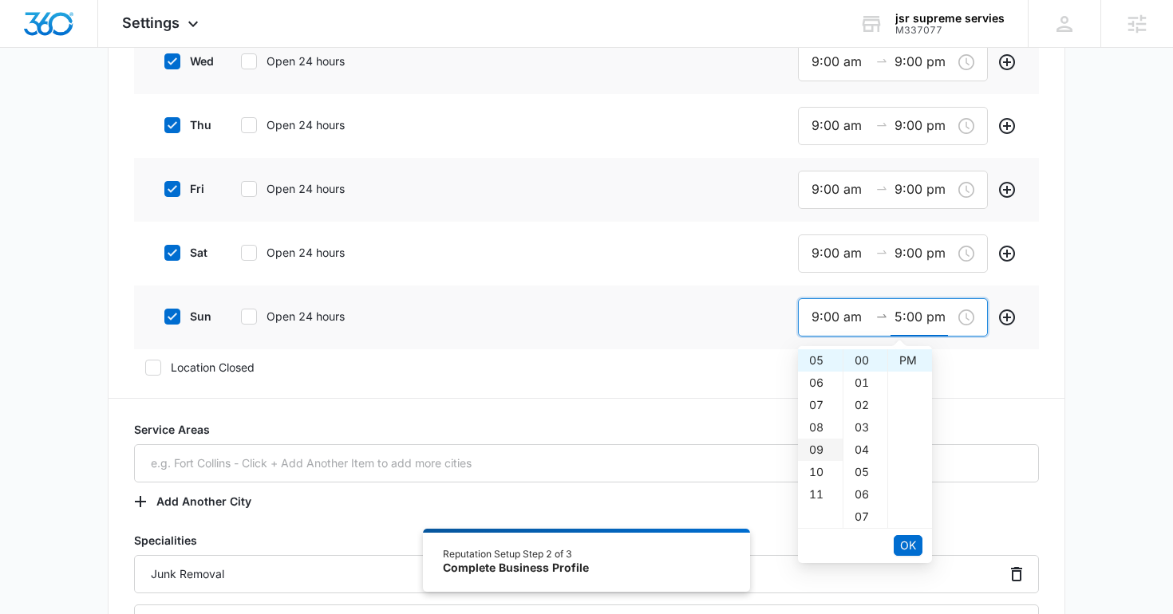
click at [818, 449] on div "09" at bounding box center [820, 450] width 45 height 22
type input "9:00 pm"
click at [901, 544] on span "OK" at bounding box center [908, 546] width 16 height 18
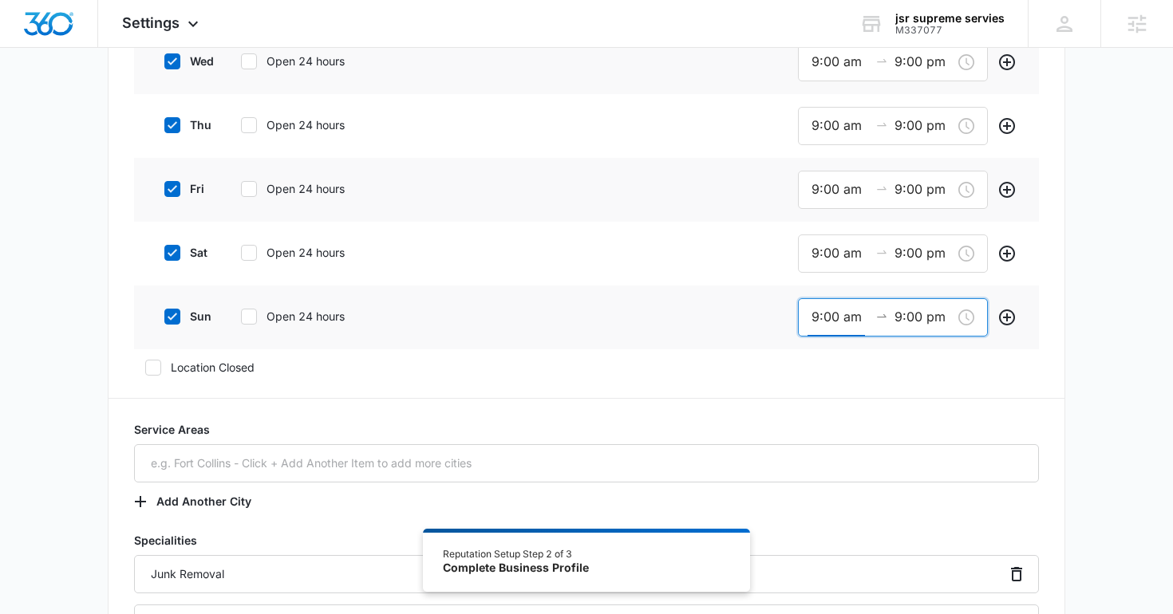
click at [738, 409] on form "Public Email contact@jsrsupremeservices.com This will be displayed on your list…" at bounding box center [586, 297] width 905 height 1735
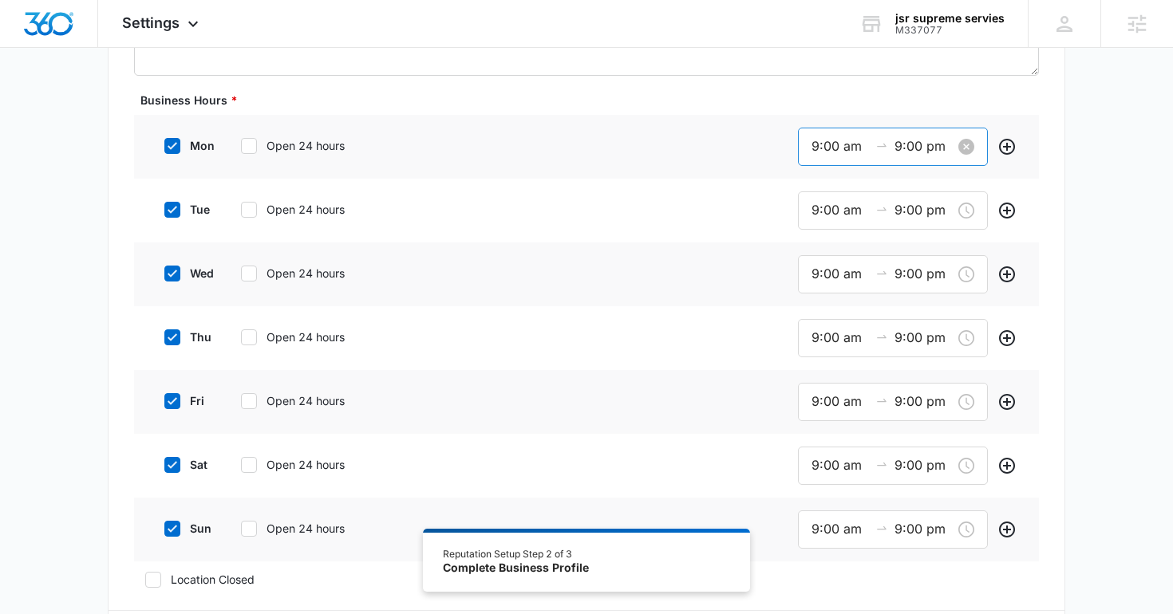
click at [904, 156] on div "9:00 am 9:00 pm" at bounding box center [893, 147] width 190 height 38
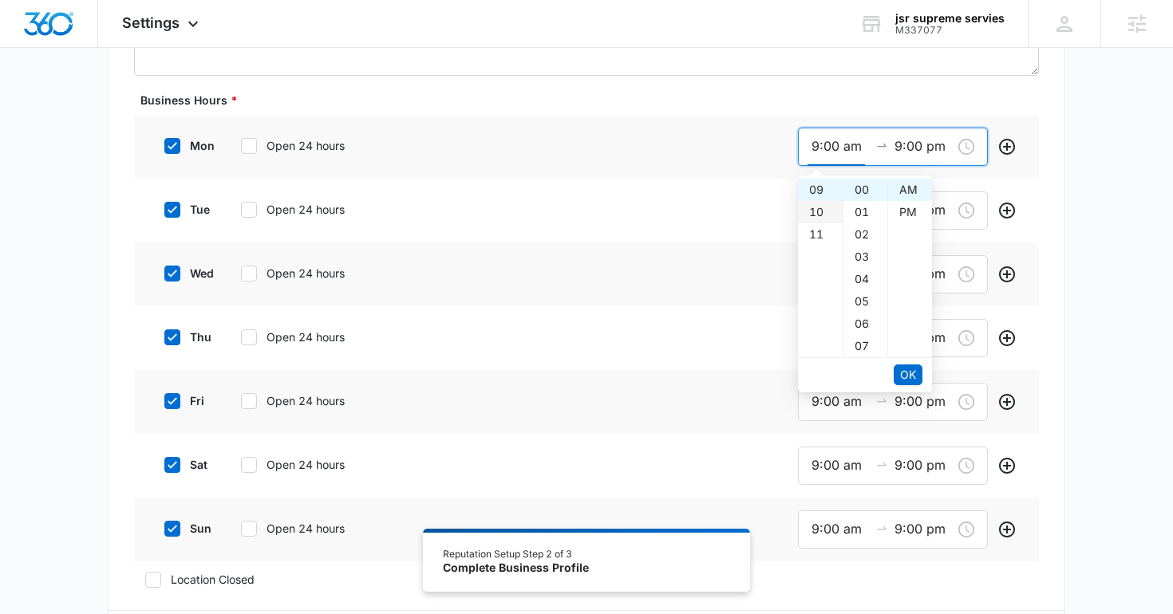
click at [818, 210] on div "10" at bounding box center [820, 212] width 45 height 22
click at [815, 216] on div "09" at bounding box center [820, 218] width 45 height 22
type input "9:00 am"
click at [914, 375] on span "OK" at bounding box center [908, 375] width 16 height 18
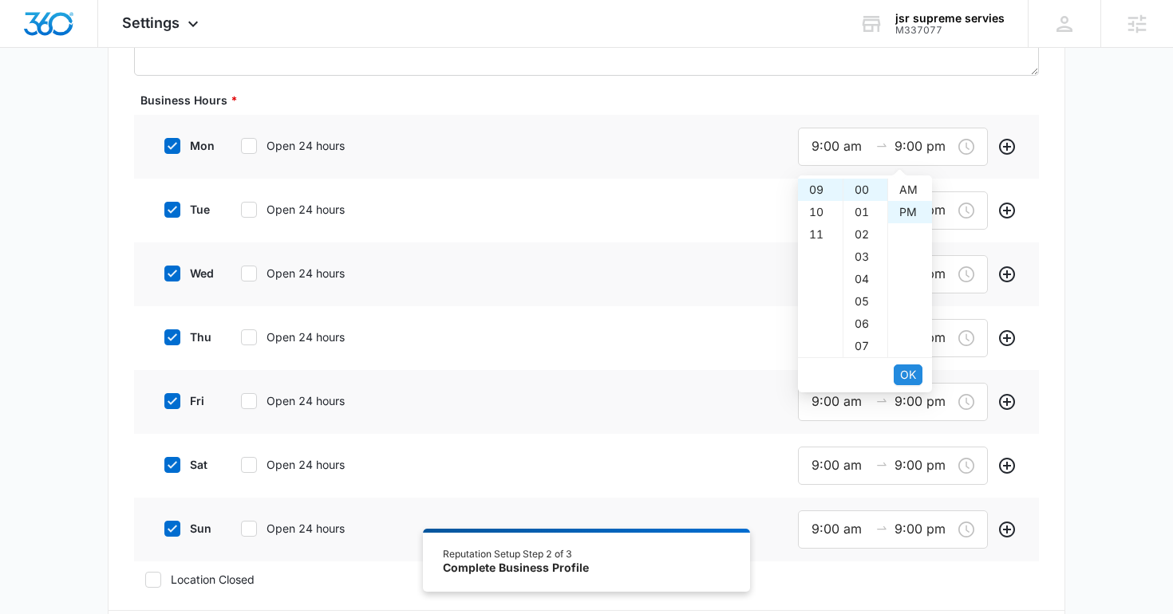
scroll to position [22, 0]
click at [814, 215] on div "10" at bounding box center [820, 212] width 45 height 22
type input "10:00 pm"
click at [903, 375] on span "OK" at bounding box center [908, 375] width 16 height 18
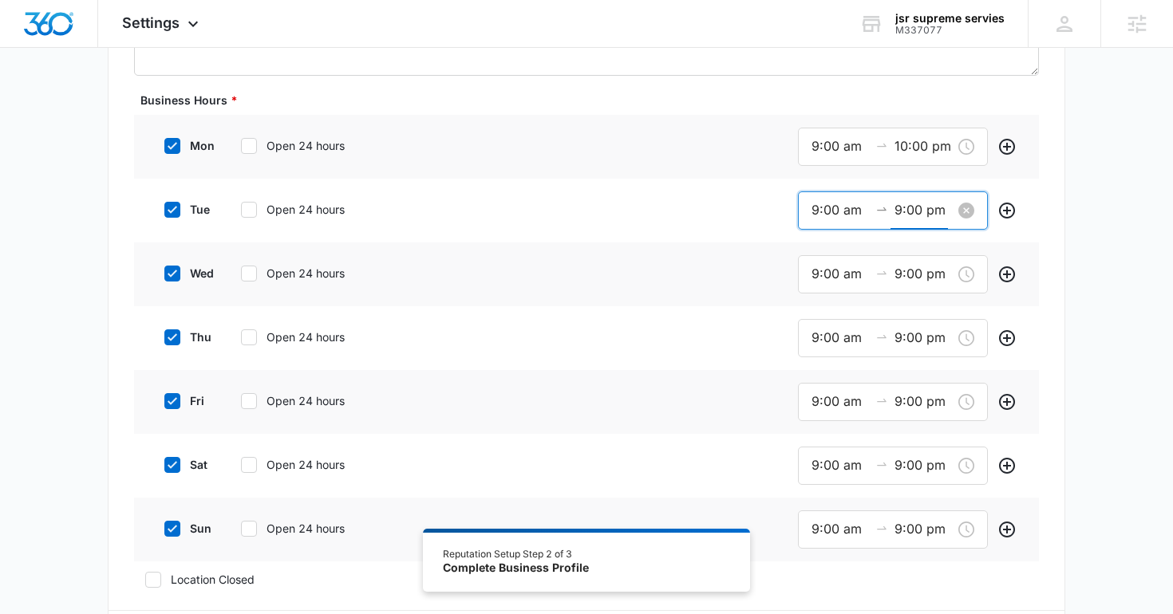
click at [899, 215] on input "9:00 pm" at bounding box center [923, 210] width 57 height 20
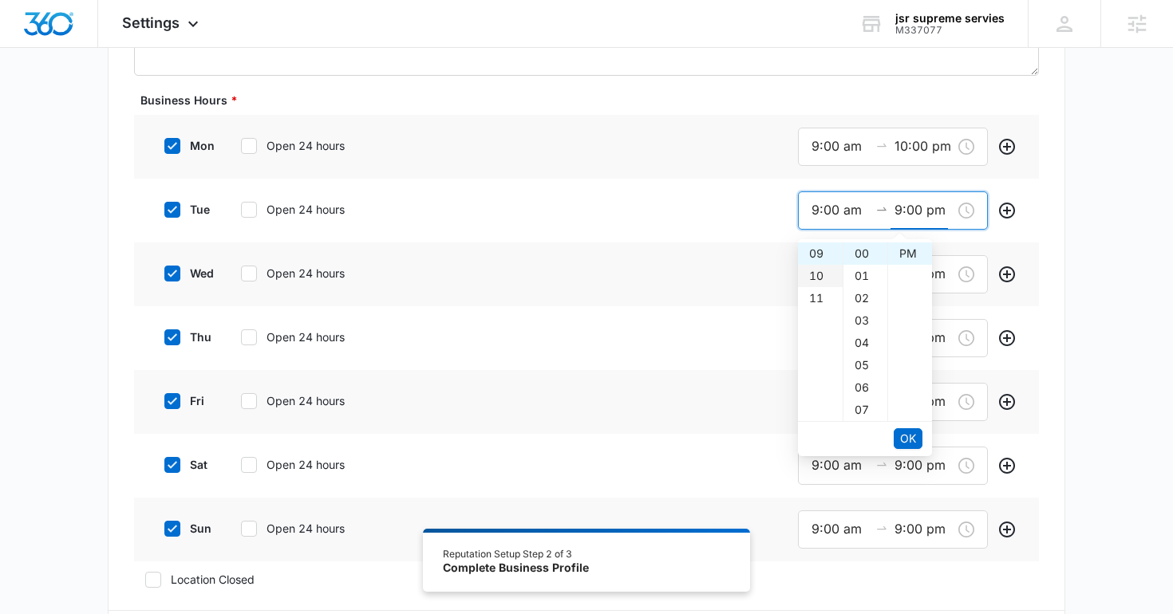
click at [812, 273] on div "10" at bounding box center [820, 276] width 45 height 22
type input "10:00 pm"
click at [903, 435] on span "OK" at bounding box center [908, 439] width 16 height 18
click at [913, 445] on span "OK" at bounding box center [908, 439] width 16 height 18
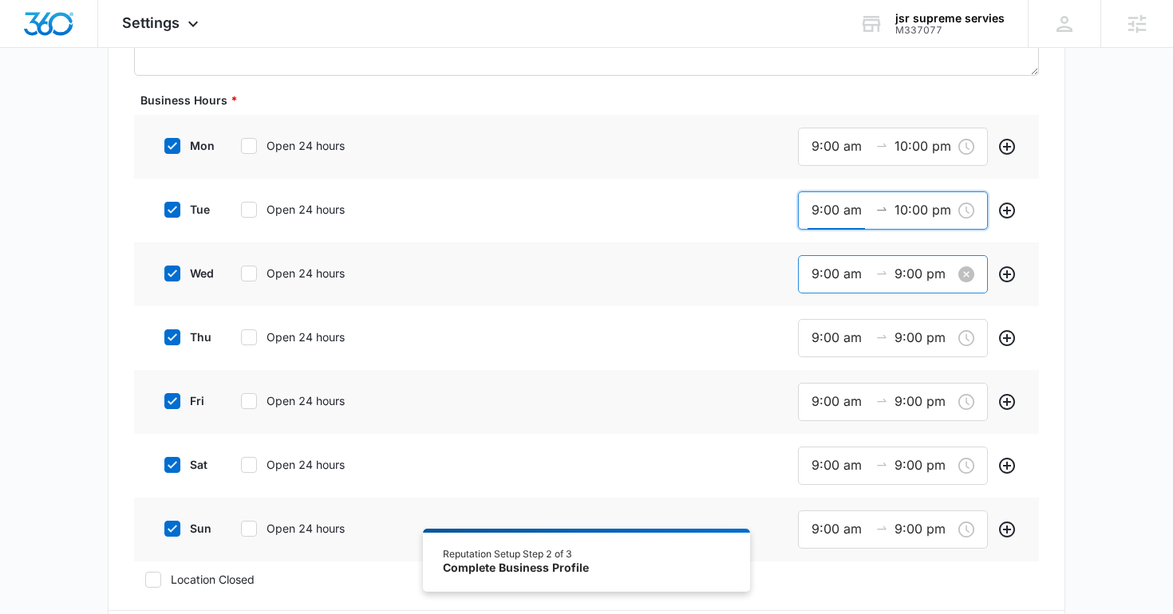
click at [905, 270] on input "9:00 pm" at bounding box center [923, 274] width 57 height 20
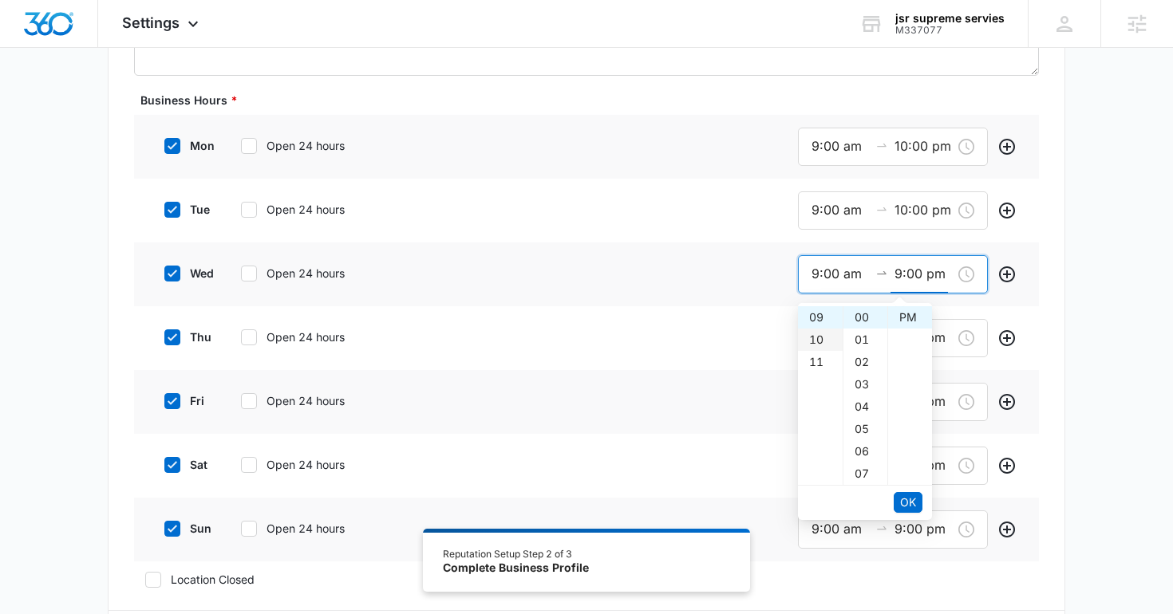
click at [818, 341] on div "10" at bounding box center [820, 340] width 45 height 22
type input "10:00 pm"
click at [903, 499] on span "OK" at bounding box center [908, 503] width 16 height 18
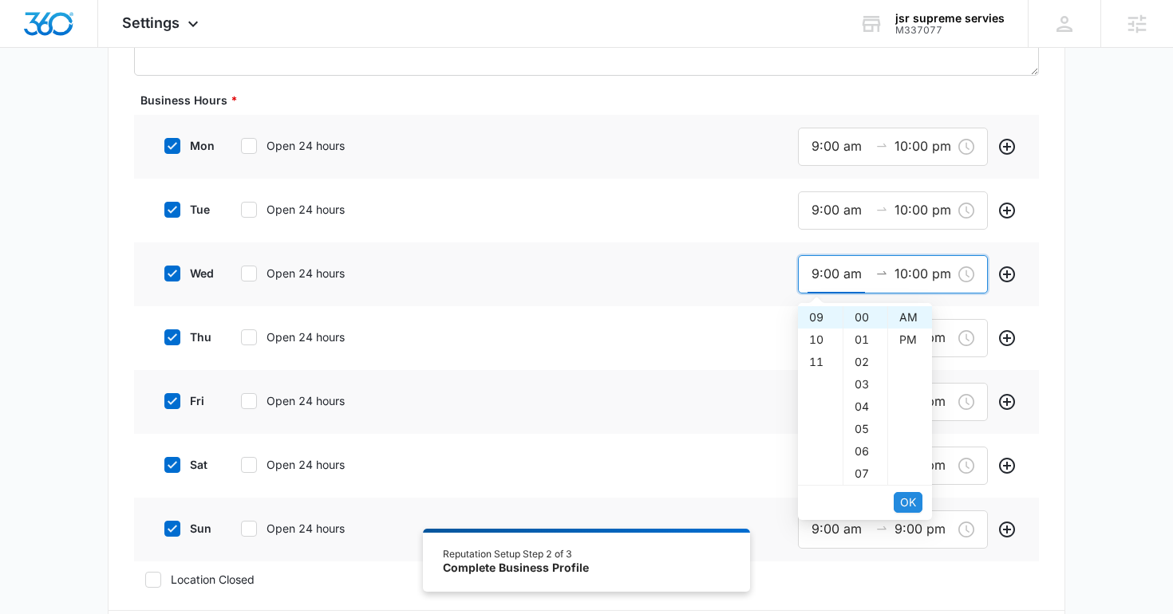
click at [908, 492] on button "OK" at bounding box center [908, 502] width 29 height 21
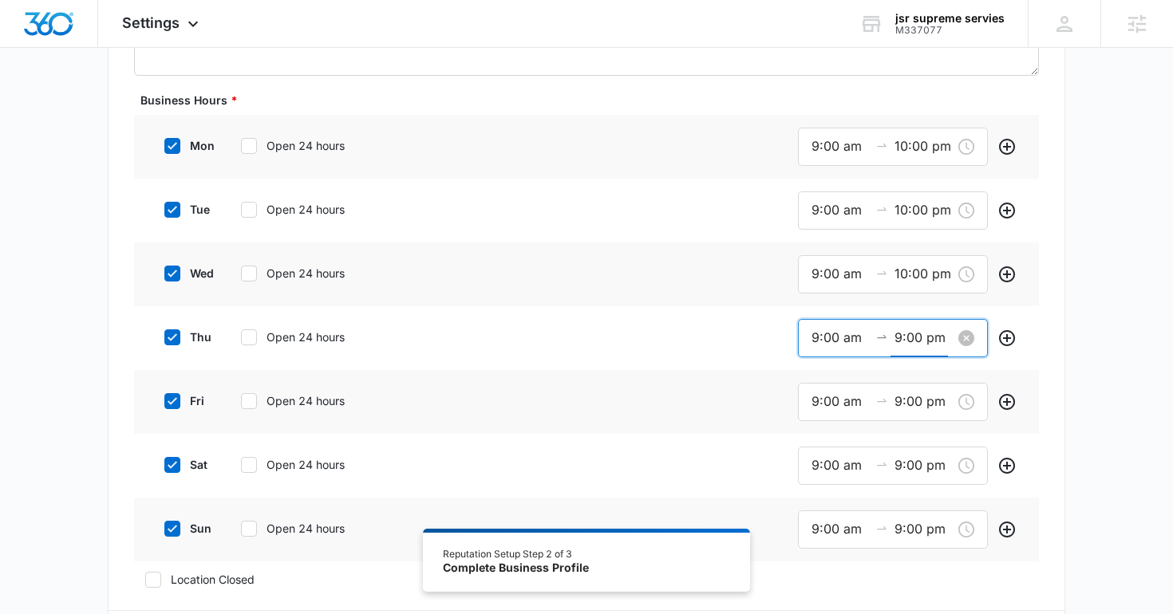
click at [920, 342] on input "9:00 pm" at bounding box center [923, 338] width 57 height 20
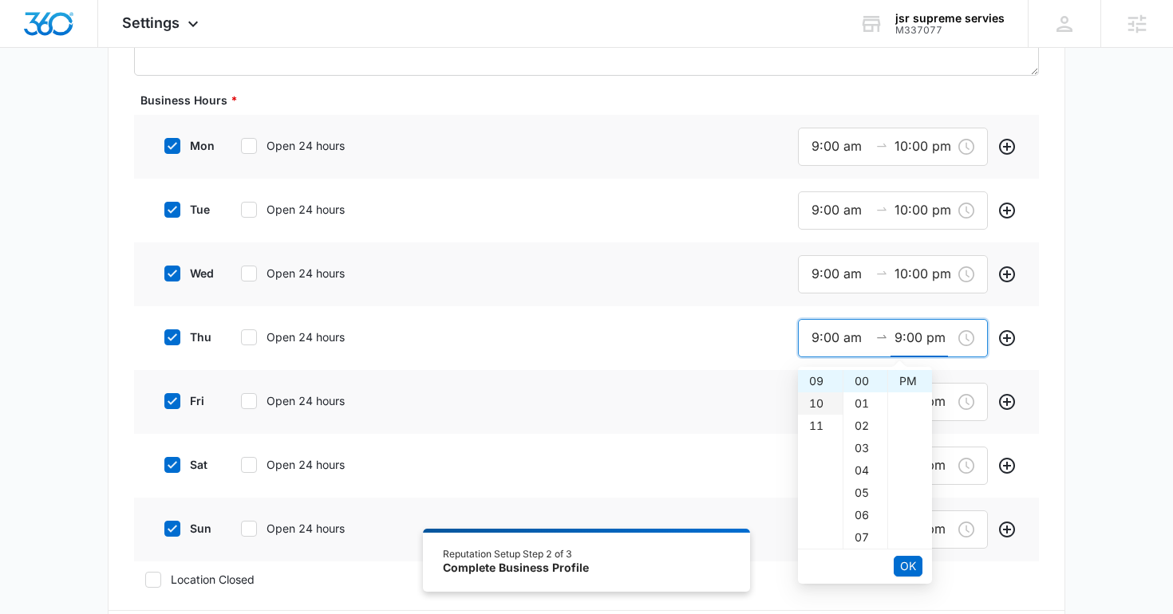
click at [828, 411] on div "10" at bounding box center [820, 404] width 45 height 22
type input "10:00 pm"
click at [906, 567] on span "OK" at bounding box center [908, 567] width 16 height 18
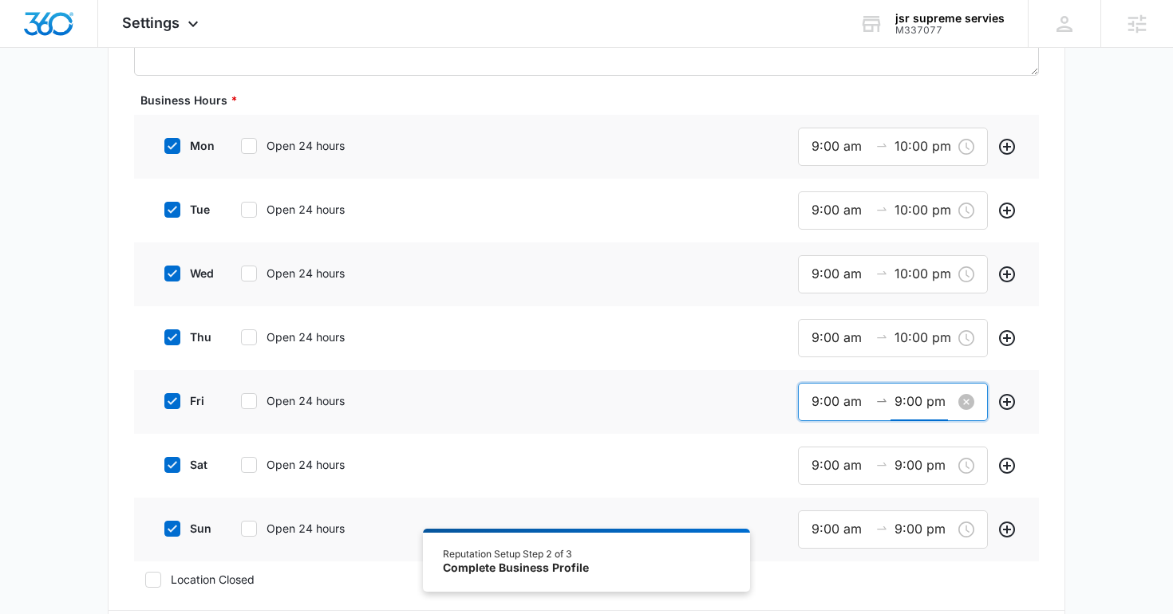
click at [905, 412] on div "9:00 am 9:00 pm" at bounding box center [893, 402] width 190 height 38
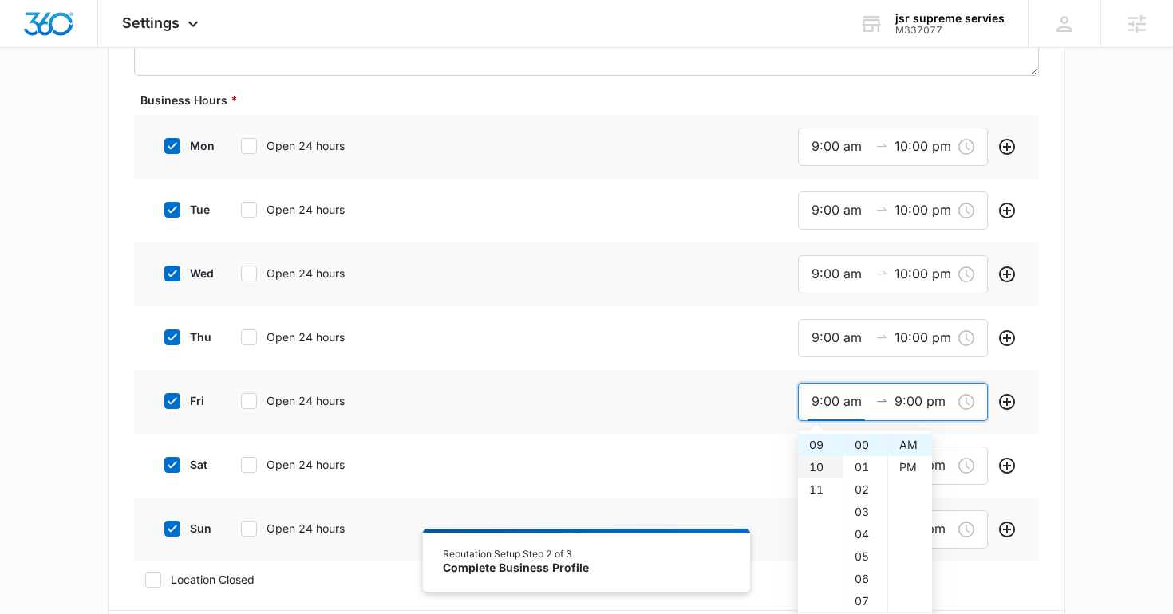
click at [822, 476] on div "10" at bounding box center [820, 467] width 45 height 22
click at [816, 471] on div "09" at bounding box center [820, 474] width 45 height 22
type input "9:00 am"
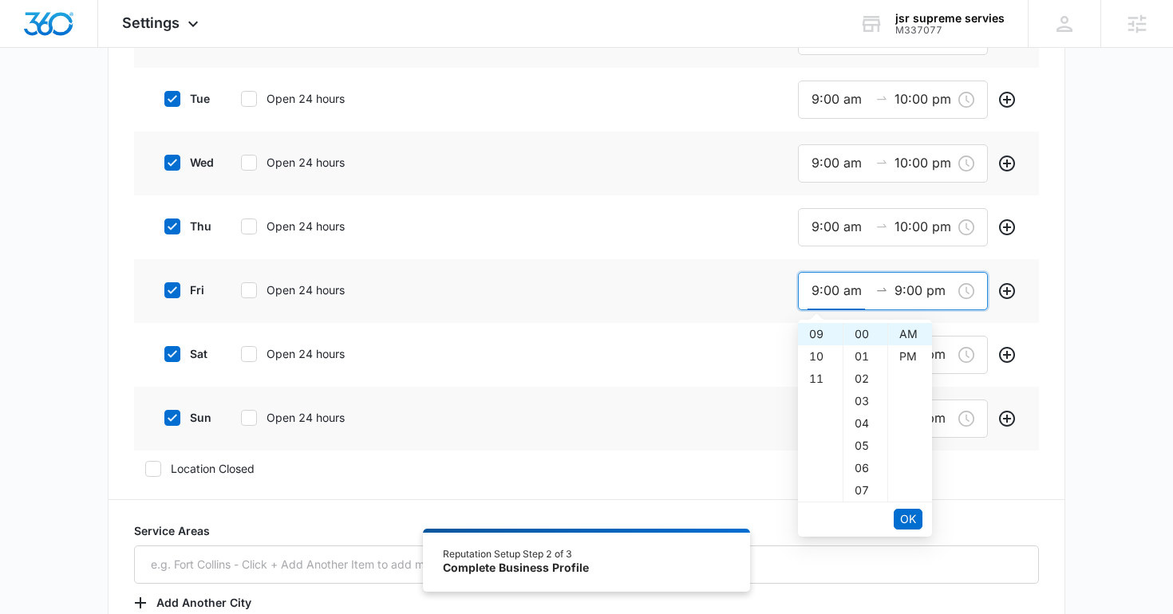
scroll to position [658, 0]
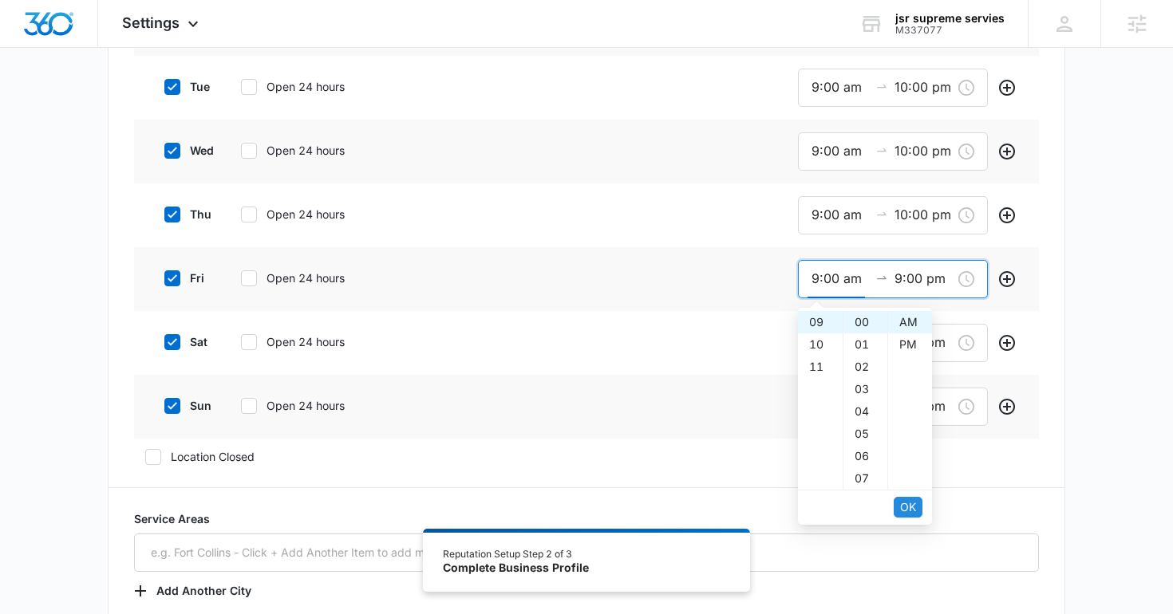
click at [907, 514] on span "OK" at bounding box center [908, 508] width 16 height 18
click at [813, 342] on div "10" at bounding box center [820, 345] width 45 height 22
type input "10:00 pm"
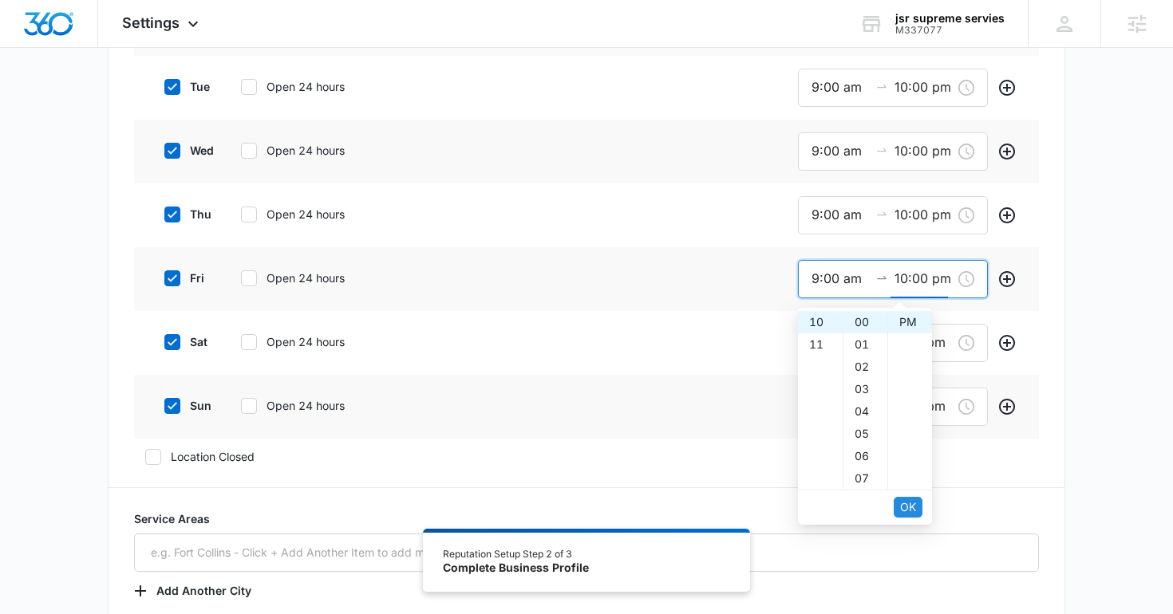
click at [904, 505] on span "OK" at bounding box center [908, 508] width 16 height 18
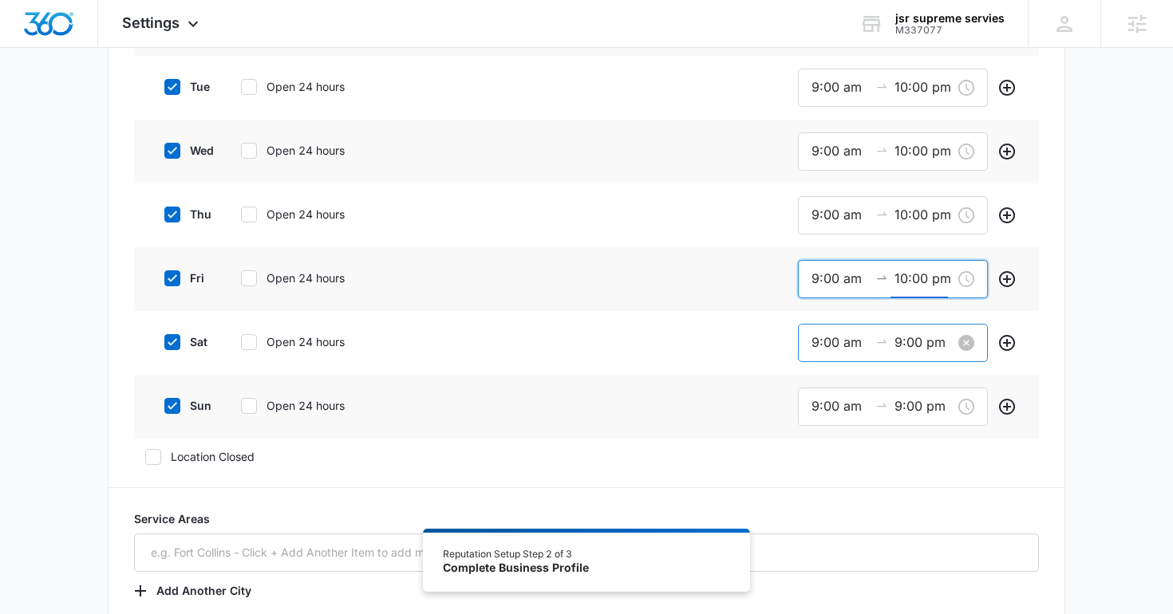
click at [903, 330] on div "9:00 am 9:00 pm" at bounding box center [893, 343] width 190 height 38
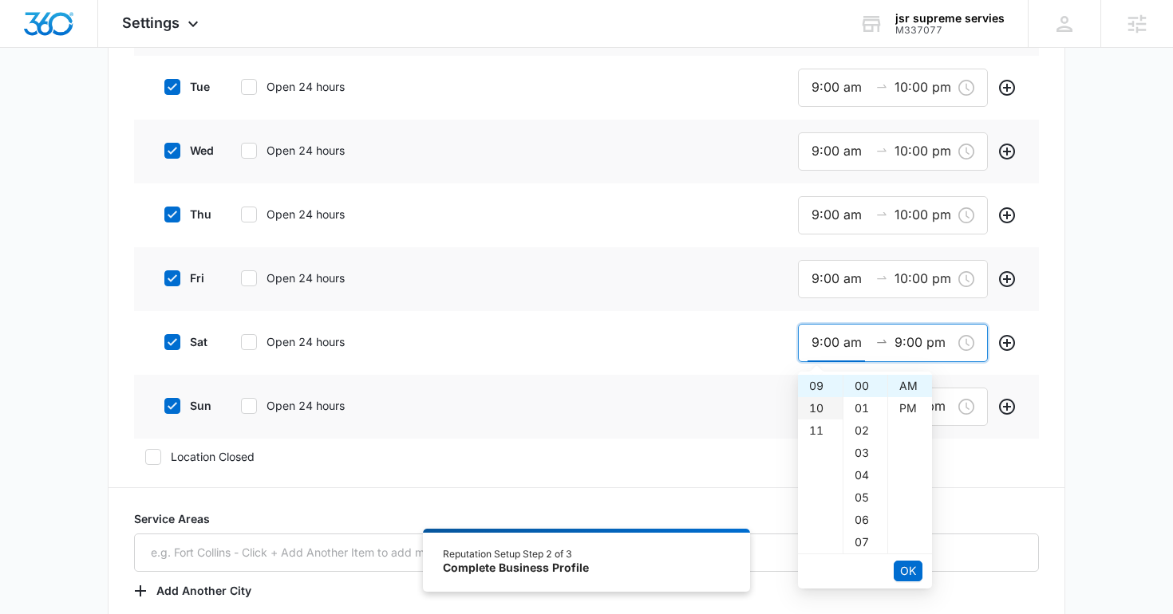
click at [826, 408] on div "10" at bounding box center [820, 408] width 45 height 22
click at [817, 429] on div "09" at bounding box center [820, 431] width 45 height 22
type input "9:00 am"
click at [907, 574] on span "OK" at bounding box center [908, 572] width 16 height 18
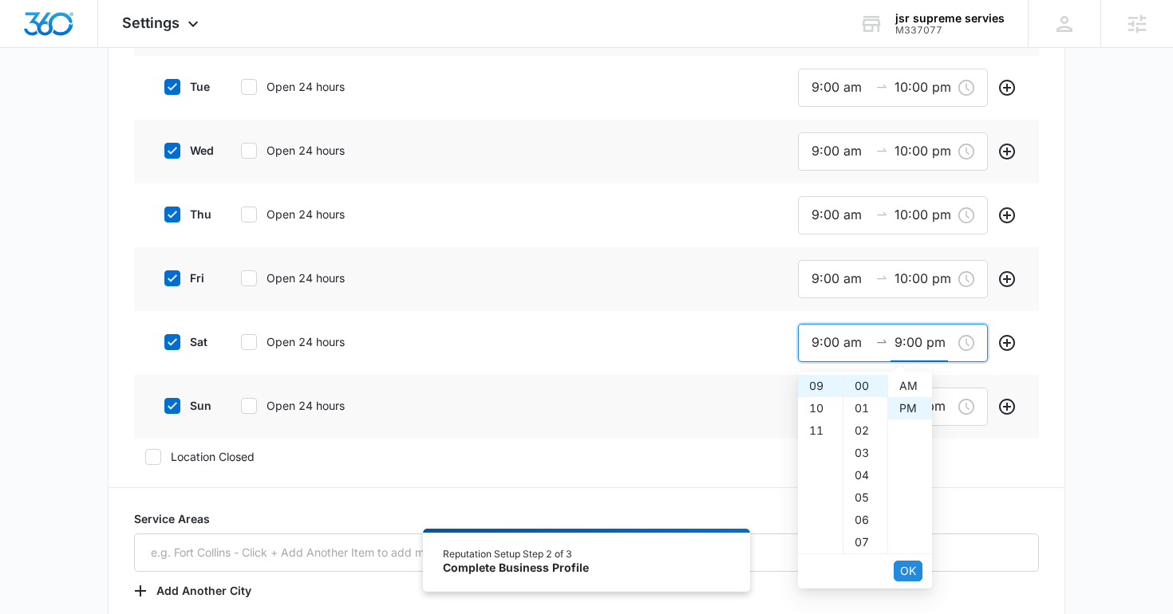
scroll to position [22, 0]
click at [822, 413] on div "10" at bounding box center [820, 408] width 45 height 22
type input "10:00 pm"
click at [896, 568] on button "OK" at bounding box center [908, 571] width 29 height 21
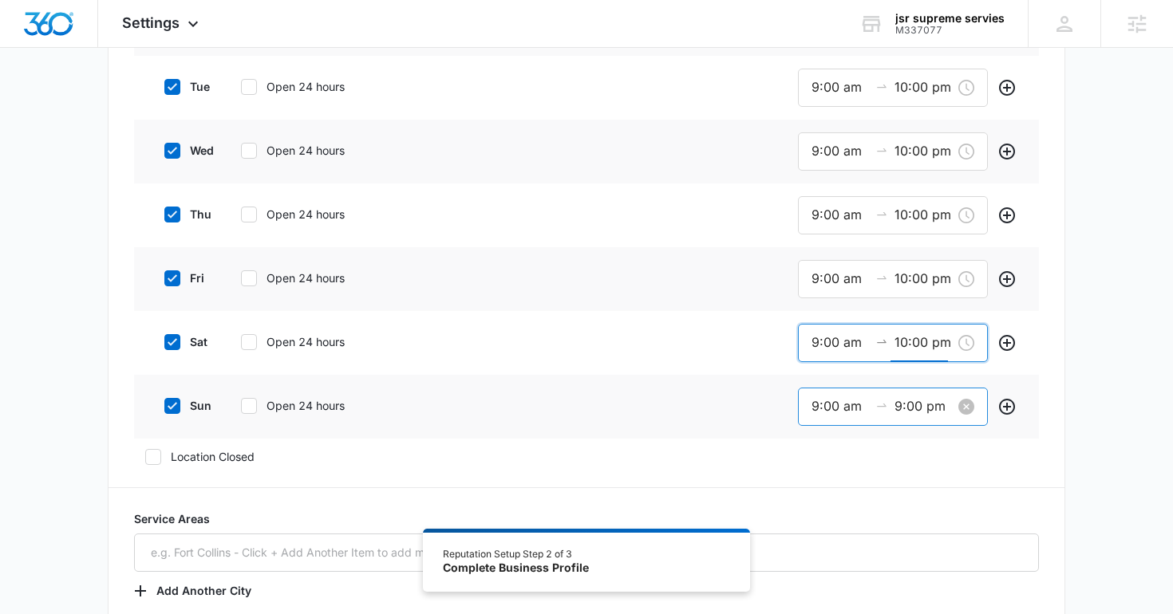
click at [900, 413] on input "9:00 pm" at bounding box center [923, 407] width 57 height 20
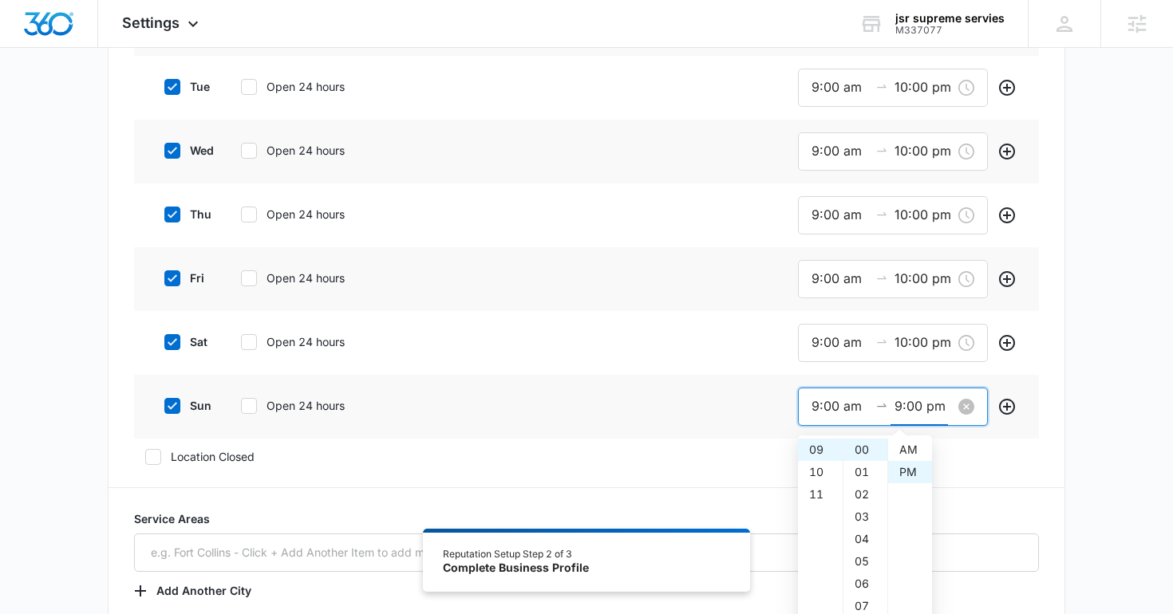
scroll to position [22, 0]
click at [818, 473] on div "10" at bounding box center [820, 472] width 45 height 22
type input "10:00 pm"
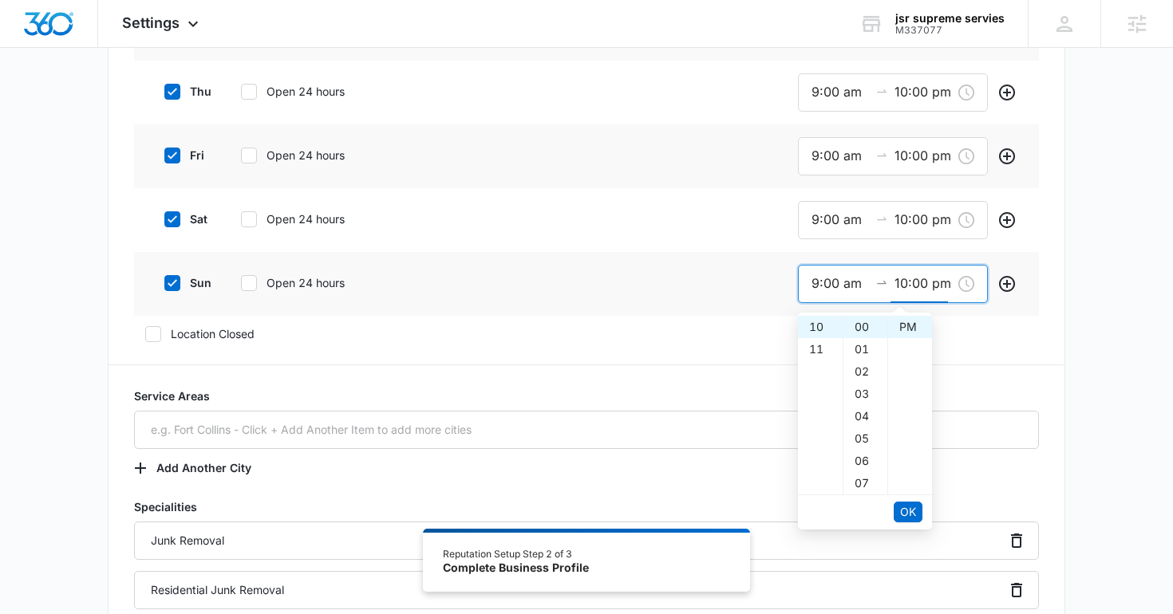
scroll to position [784, 0]
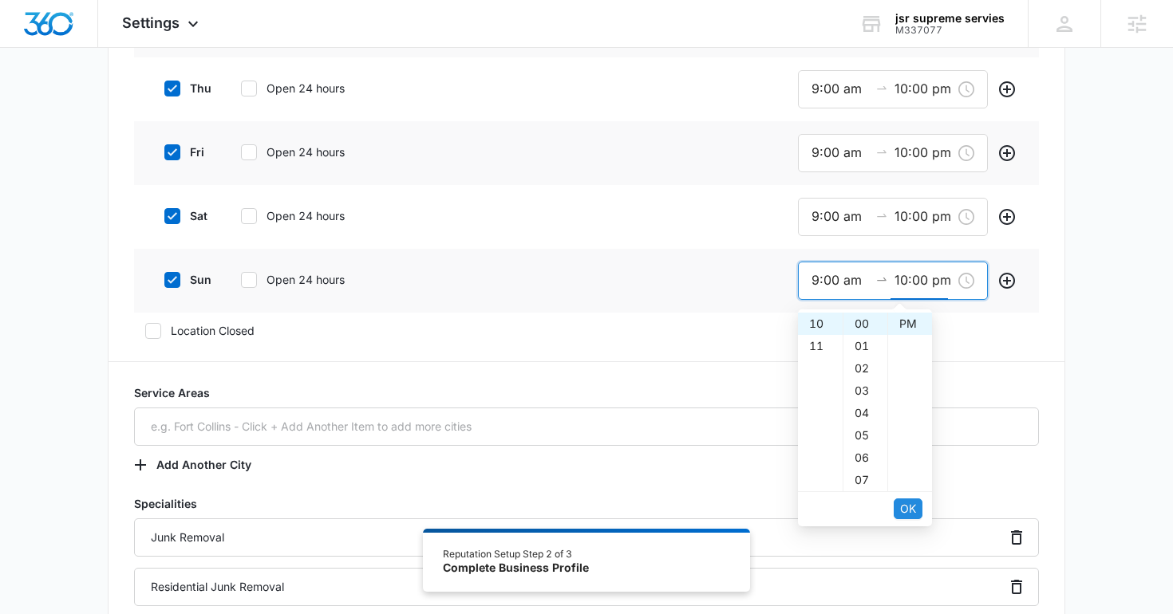
click at [903, 504] on span "OK" at bounding box center [908, 509] width 16 height 18
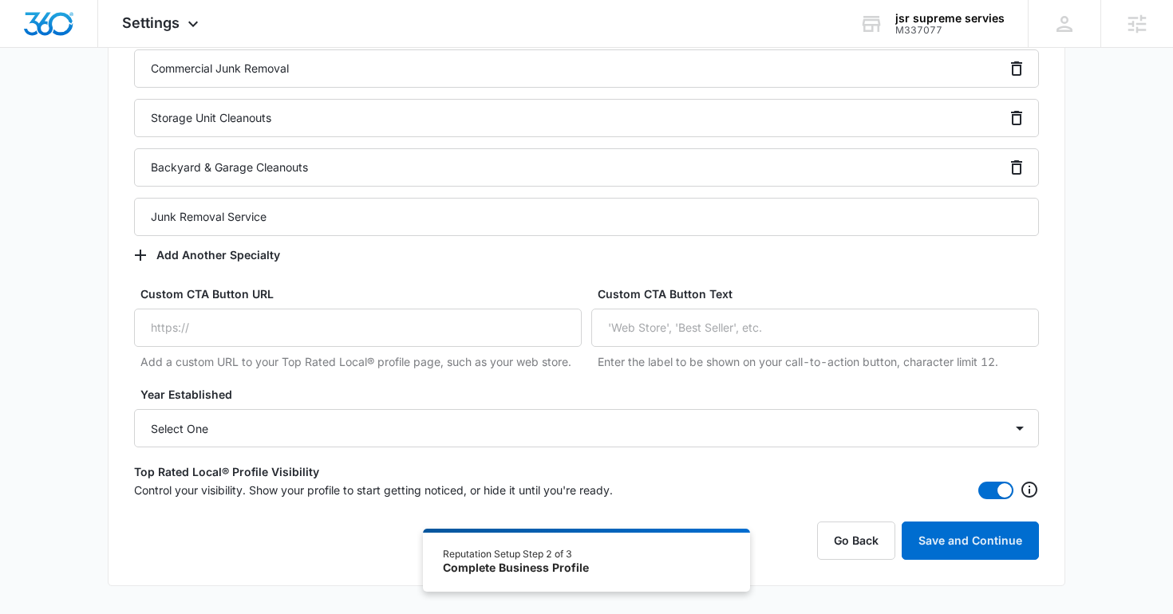
scroll to position [1377, 0]
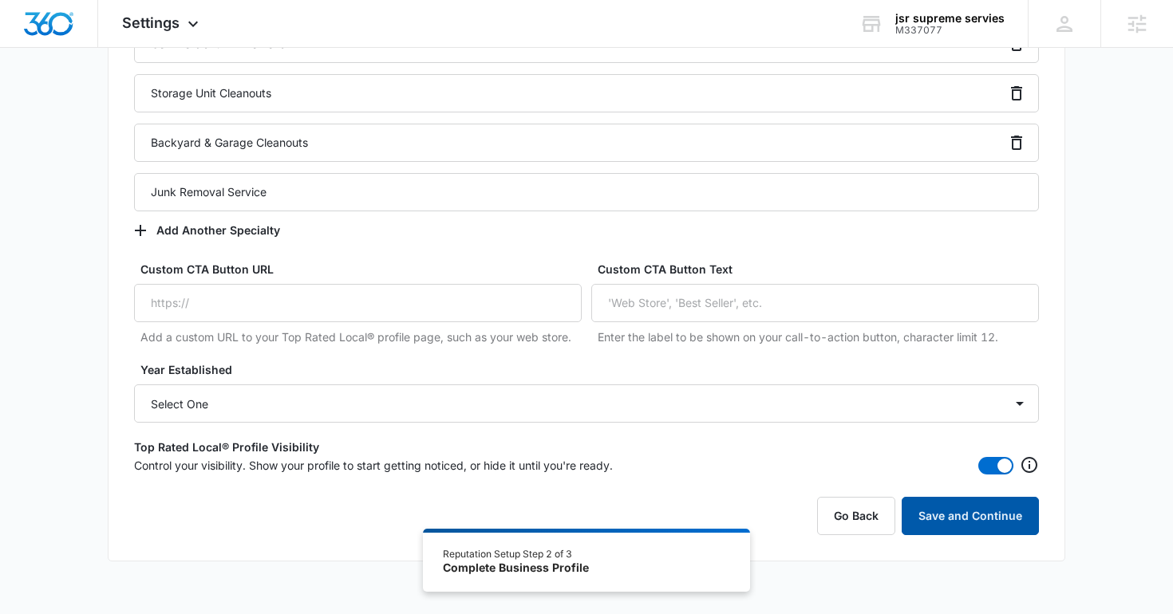
click at [946, 528] on button "Save and Continue" at bounding box center [970, 516] width 137 height 38
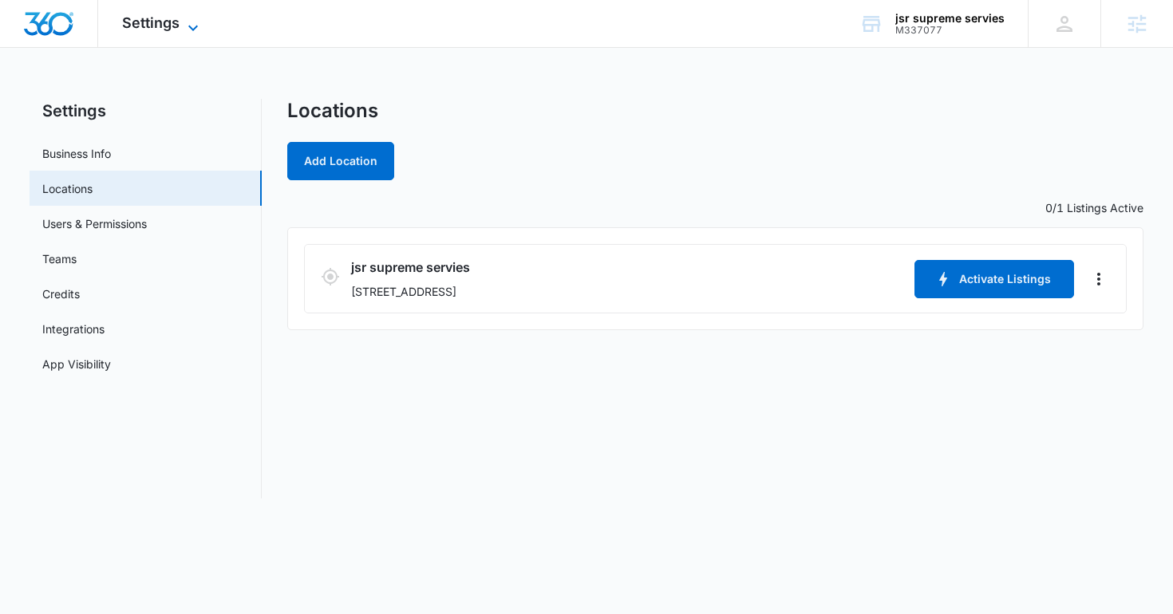
click at [174, 20] on span "Settings" at bounding box center [150, 22] width 57 height 17
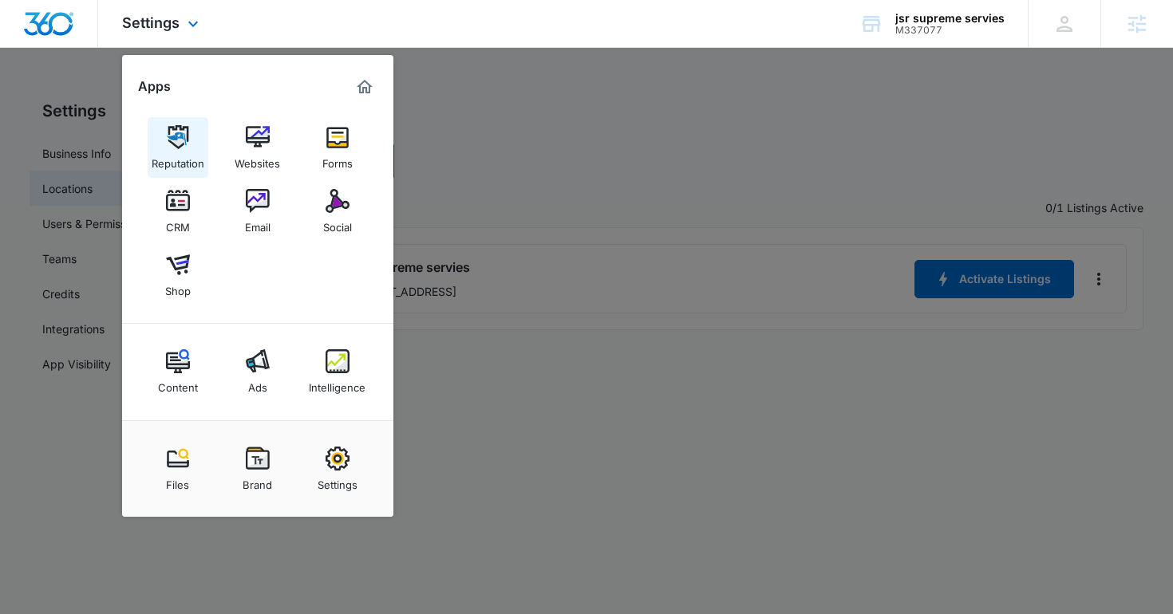
click at [182, 140] on img at bounding box center [178, 137] width 24 height 24
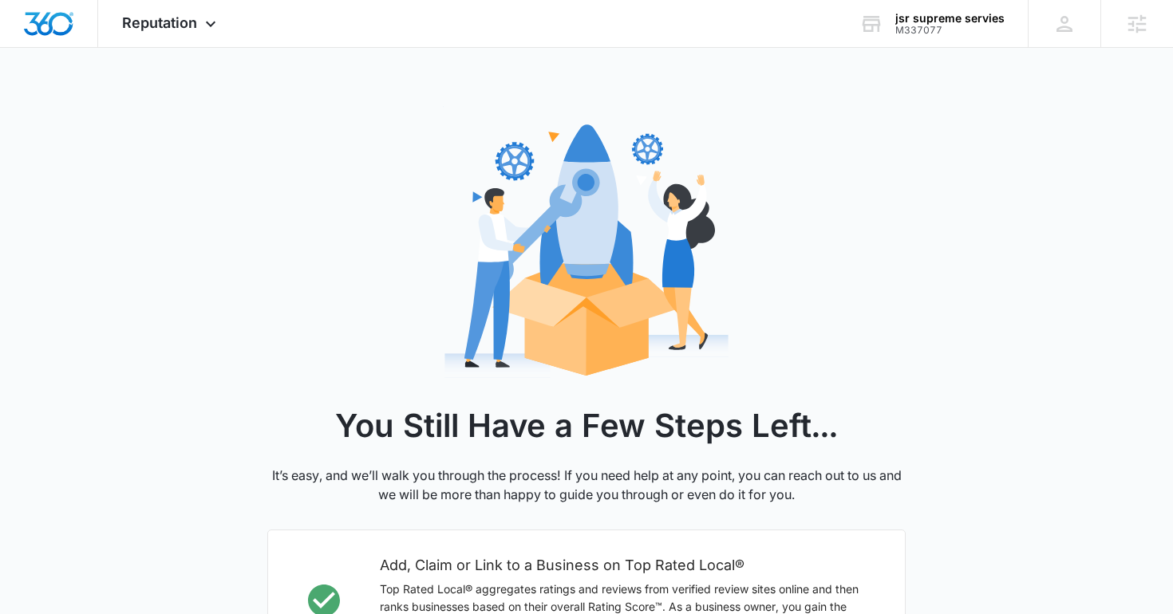
scroll to position [524, 0]
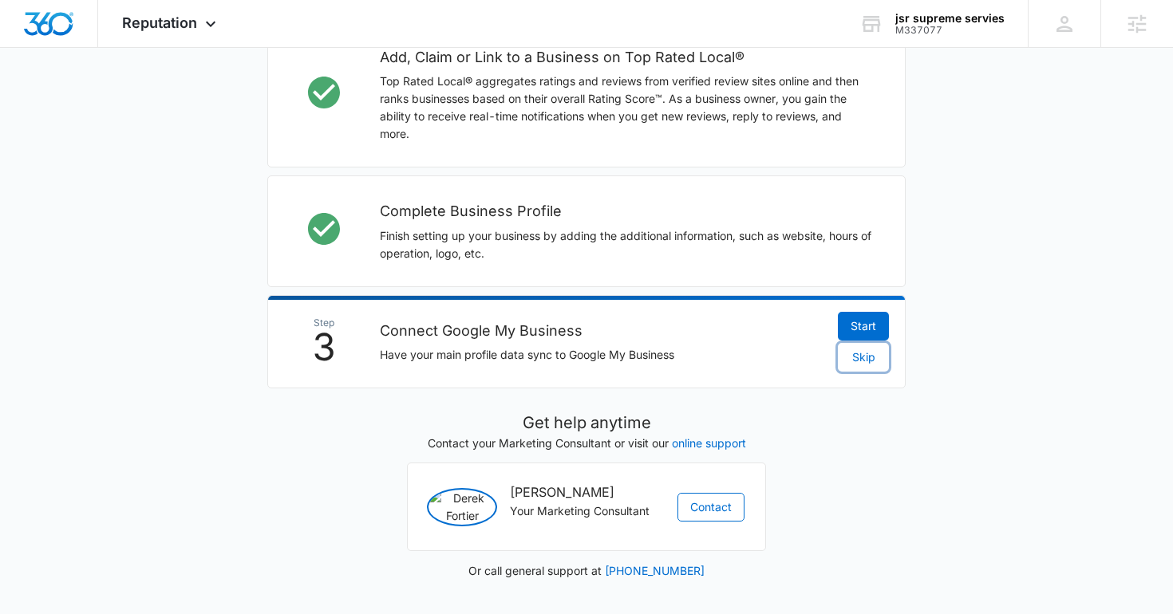
click at [863, 343] on button "Skip" at bounding box center [863, 357] width 51 height 29
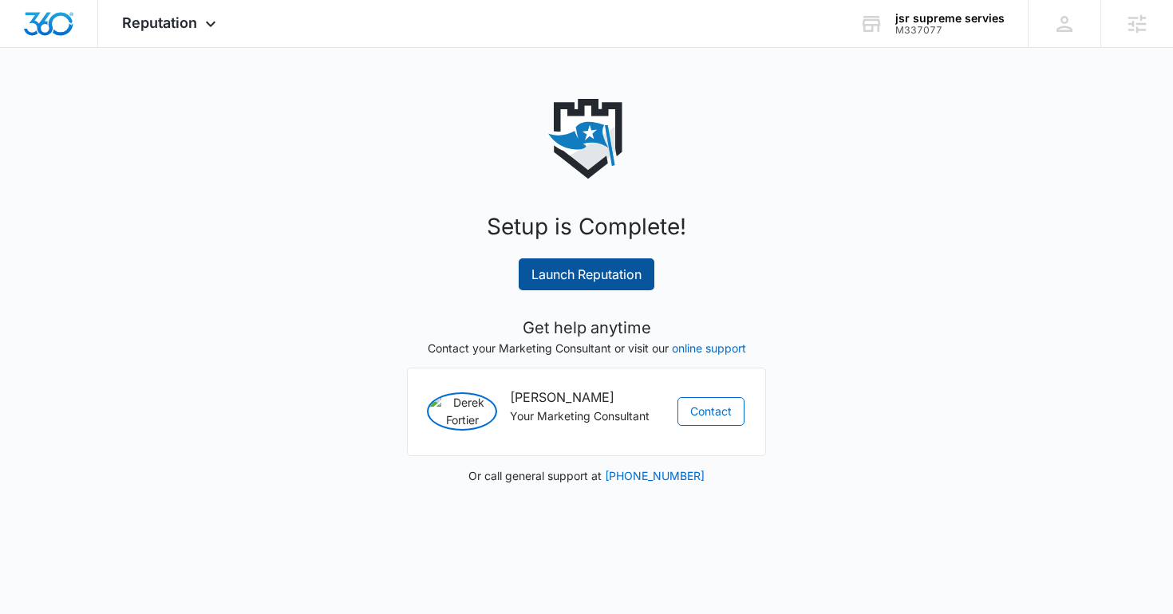
click at [615, 274] on link "Launch Reputation" at bounding box center [587, 275] width 136 height 32
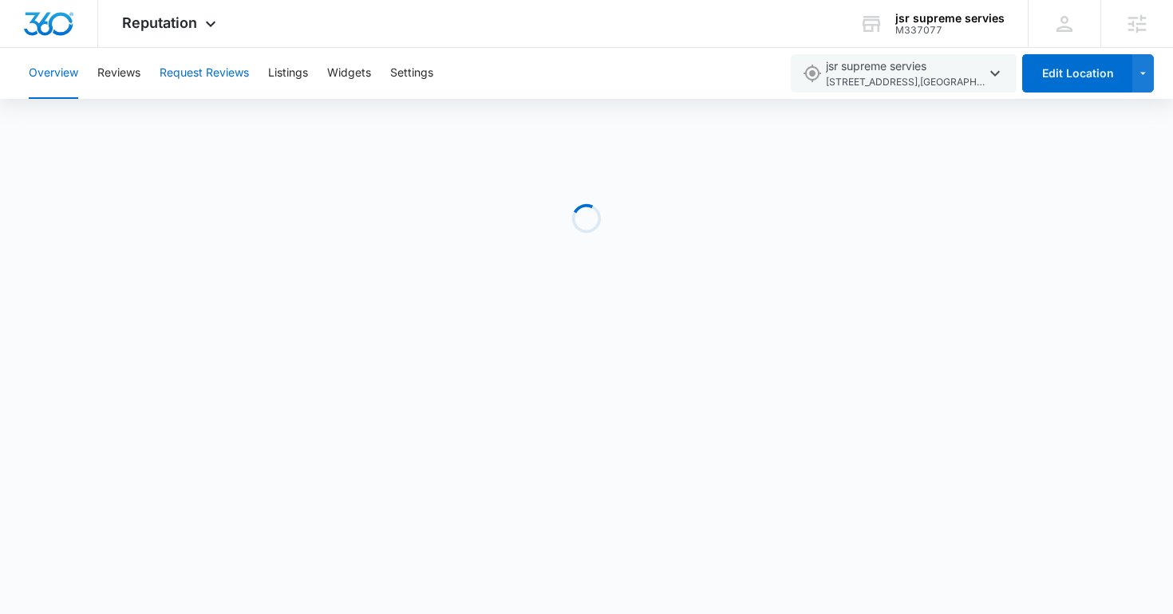
click at [240, 71] on button "Request Reviews" at bounding box center [204, 73] width 89 height 51
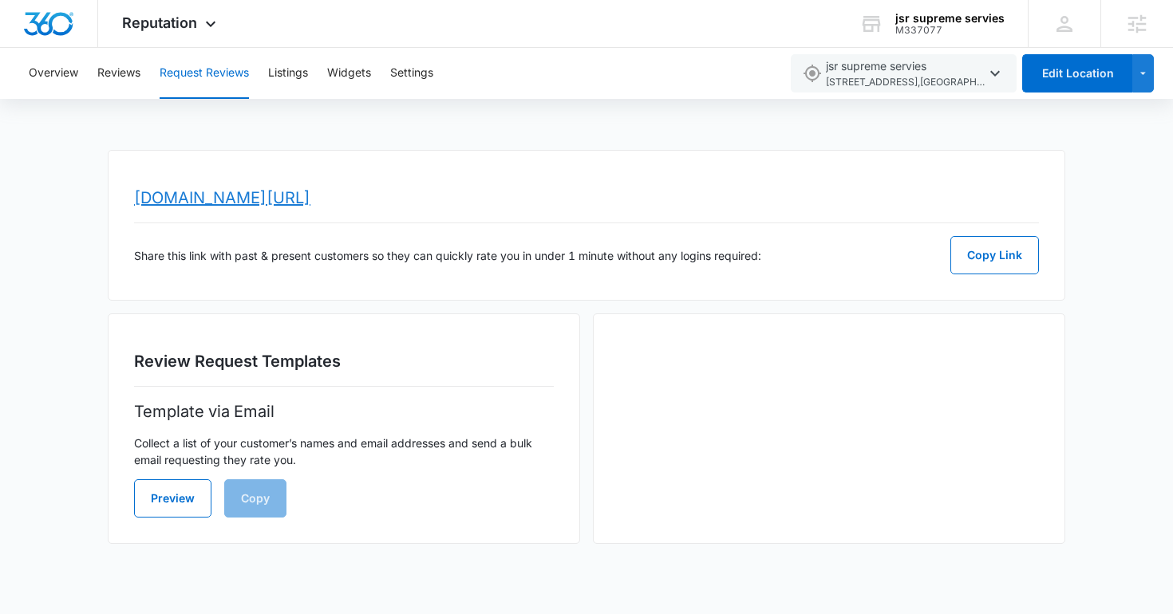
click at [310, 198] on link "www.topratedlocal.com/review/jsr-supreme-servies-reviews" at bounding box center [222, 197] width 176 height 19
click at [182, 27] on span "Reputation" at bounding box center [159, 22] width 75 height 17
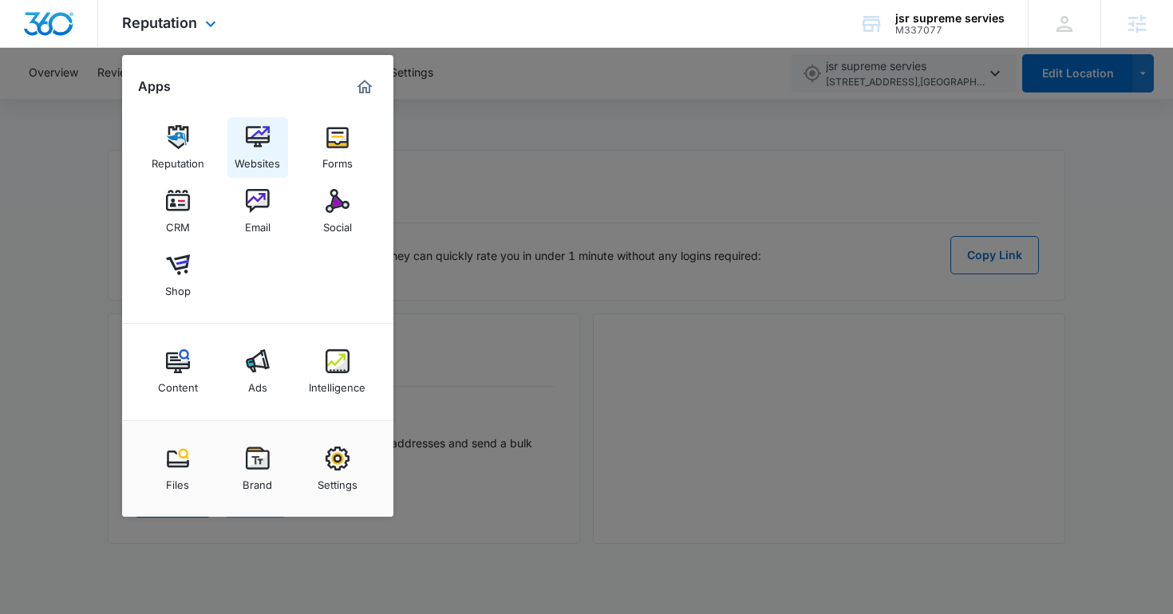
click at [238, 128] on link "Websites" at bounding box center [257, 147] width 61 height 61
